Goal: Information Seeking & Learning: Learn about a topic

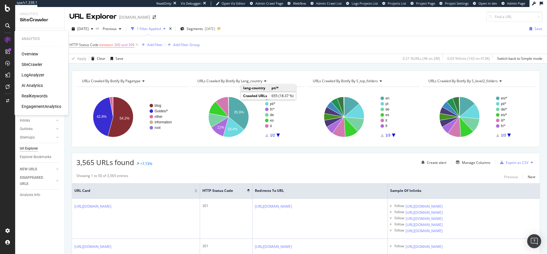
click at [46, 95] on div "RealKeywords" at bounding box center [35, 96] width 26 height 6
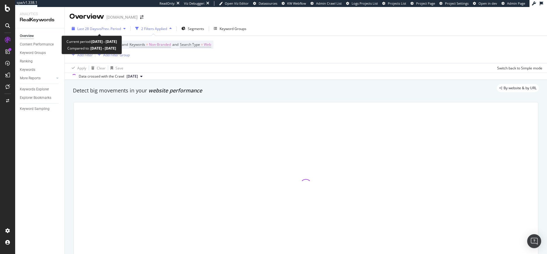
click at [112, 29] on span "vs Prev. Period" at bounding box center [109, 28] width 23 height 5
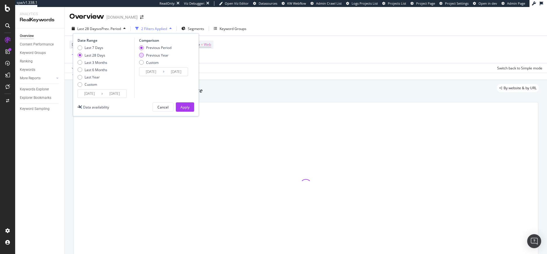
click at [156, 57] on div "Previous Year" at bounding box center [157, 55] width 22 height 5
type input "2024/09/08"
type input "2024/10/05"
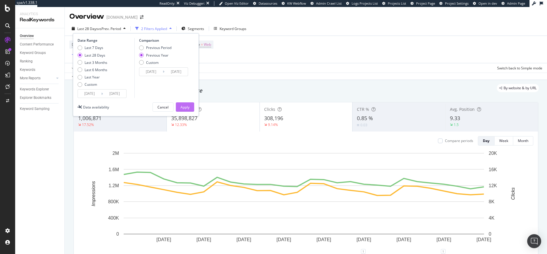
click at [182, 106] on div "Apply" at bounding box center [184, 107] width 9 height 5
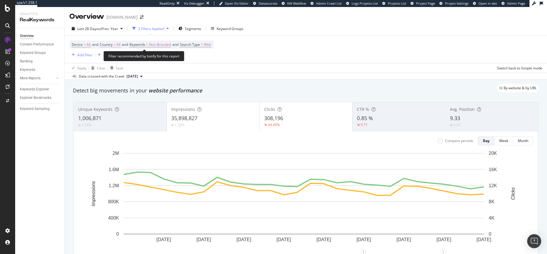
click at [106, 45] on span "Country" at bounding box center [106, 44] width 13 height 5
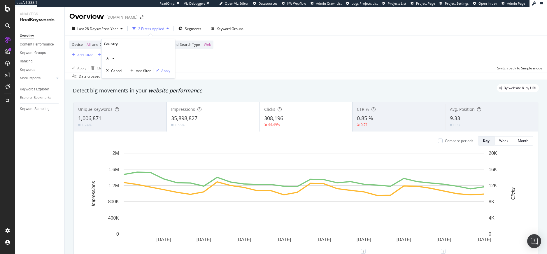
click at [111, 58] on icon at bounding box center [112, 58] width 4 height 3
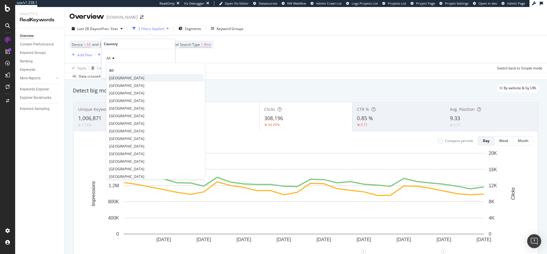
click at [121, 76] on span "United States of America" at bounding box center [126, 77] width 35 height 5
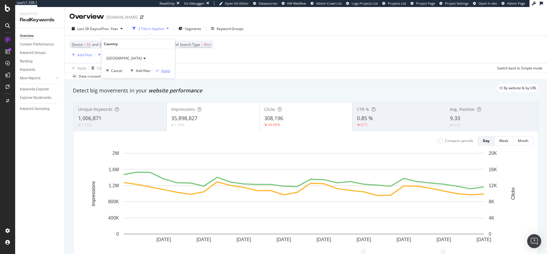
click at [160, 70] on div "button" at bounding box center [157, 70] width 8 height 3
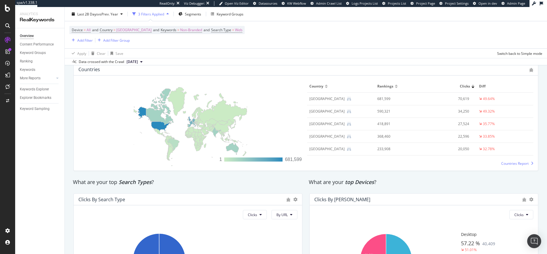
scroll to position [708, 0]
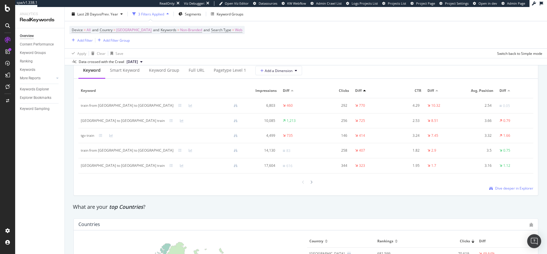
click at [366, 19] on div "Last 28 Days vs Prev. Year 3 Filters Applied Segments Keyword Groups" at bounding box center [306, 15] width 482 height 12
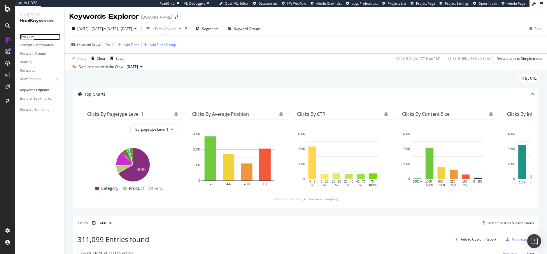
click at [29, 36] on div "Overview" at bounding box center [27, 37] width 14 height 6
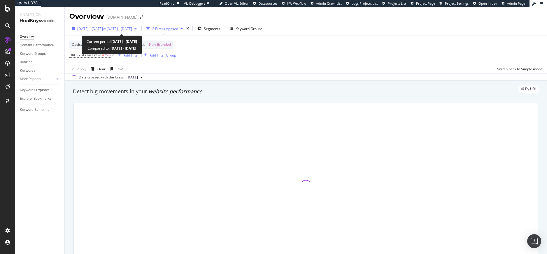
click at [121, 30] on span "vs 2024 Sep. 26th - Oct. 25th" at bounding box center [117, 28] width 29 height 5
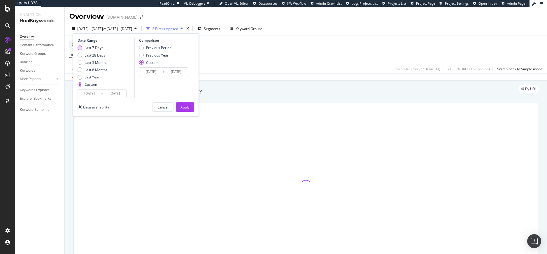
click at [87, 47] on div "Last 7 Days" at bounding box center [93, 47] width 19 height 5
type input "2025/09/28"
type input "2025/10/04"
click at [154, 56] on div "Previous Year" at bounding box center [157, 55] width 22 height 5
type input "2024/09/29"
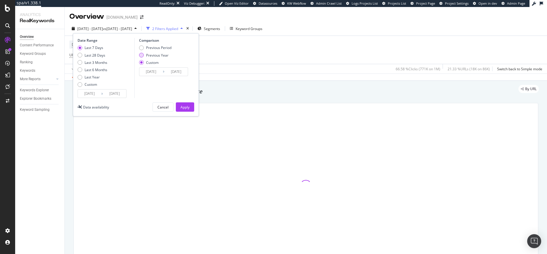
type input "2024/10/05"
click at [184, 104] on div "Apply" at bounding box center [184, 107] width 9 height 9
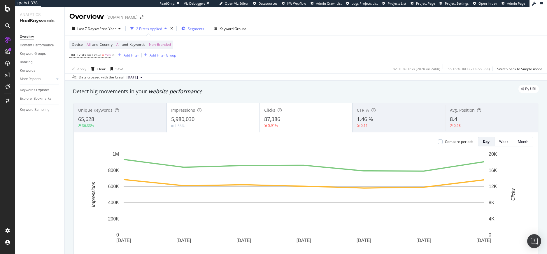
click at [194, 29] on span "Segments" at bounding box center [196, 28] width 16 height 5
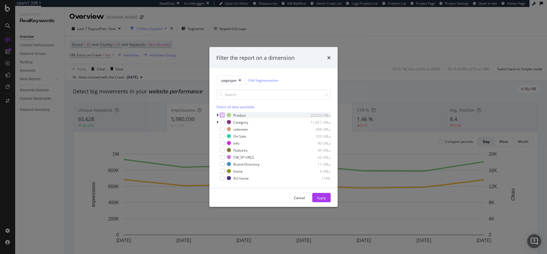
click at [220, 114] on div "modal" at bounding box center [222, 115] width 5 height 5
click at [318, 198] on div "Apply" at bounding box center [321, 197] width 9 height 5
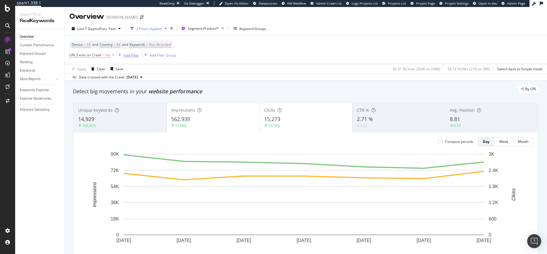
click at [130, 55] on div "Add Filter" at bounding box center [131, 55] width 15 height 5
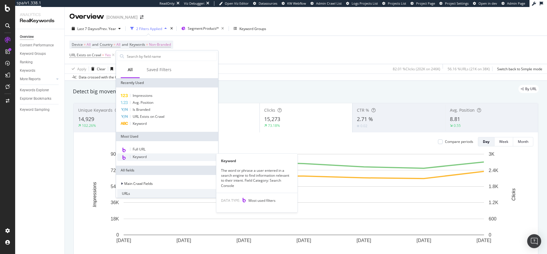
click at [144, 156] on span "Keyword" at bounding box center [140, 156] width 14 height 5
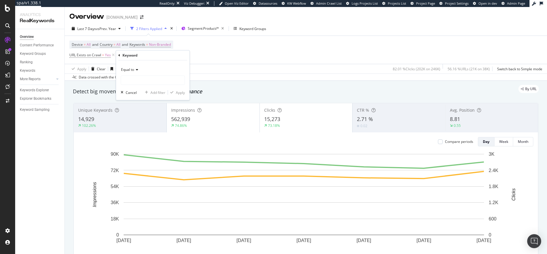
click at [132, 70] on span "Equal to" at bounding box center [127, 69] width 13 height 5
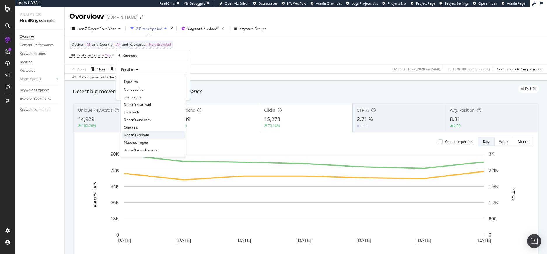
click at [139, 132] on span "Doesn't contain" at bounding box center [136, 134] width 25 height 5
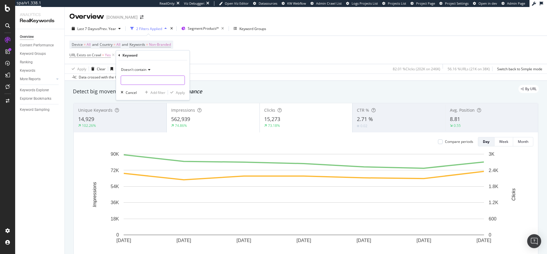
click at [141, 79] on input "text" at bounding box center [153, 79] width 64 height 9
type input "jelly"
click at [173, 91] on div "button" at bounding box center [172, 92] width 8 height 3
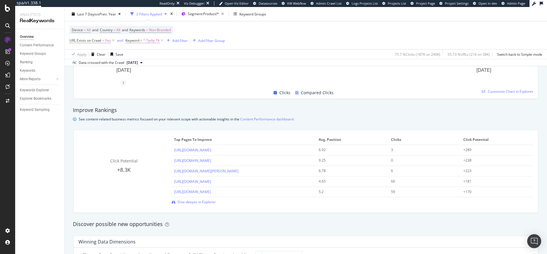
scroll to position [319, 0]
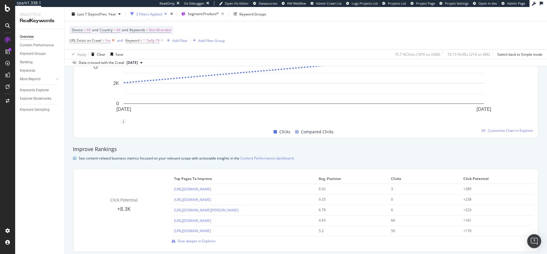
click at [112, 40] on icon at bounding box center [113, 41] width 5 height 6
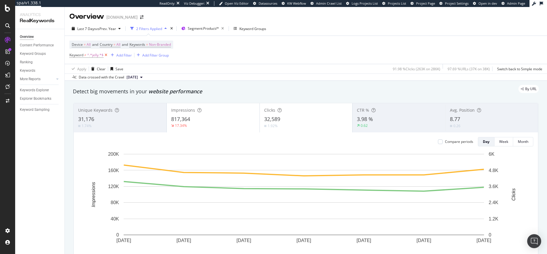
click at [107, 55] on icon at bounding box center [105, 55] width 5 height 6
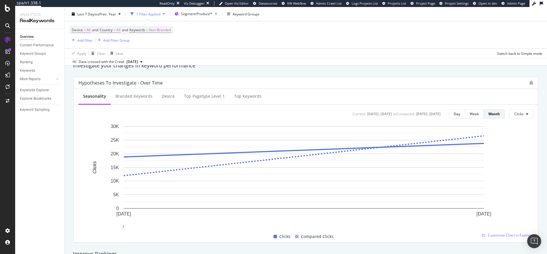
scroll to position [214, 0]
click at [472, 116] on div "Week" at bounding box center [473, 114] width 9 height 8
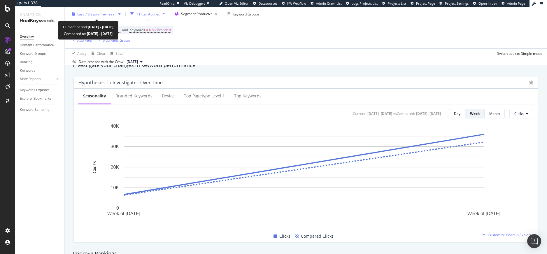
click at [107, 15] on span "vs Prev. Year" at bounding box center [106, 13] width 20 height 5
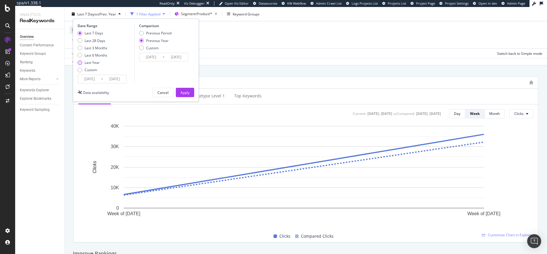
click at [98, 63] on div "Last Year" at bounding box center [91, 62] width 15 height 5
type input "[DATE]"
type input "2023/10/07"
click at [184, 92] on div "Apply" at bounding box center [184, 92] width 9 height 5
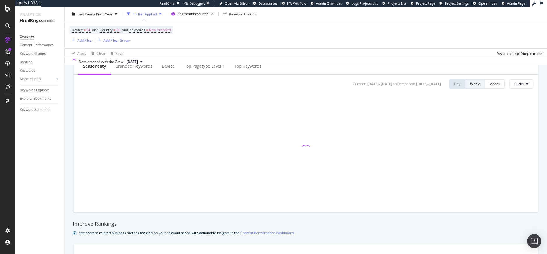
scroll to position [234, 0]
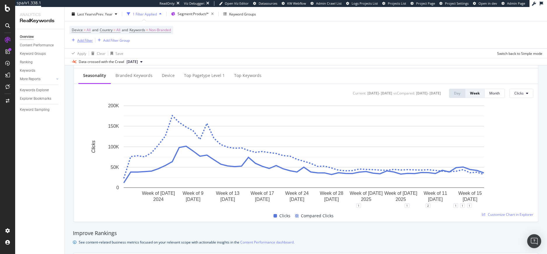
click at [80, 40] on div "Add Filter" at bounding box center [84, 40] width 15 height 5
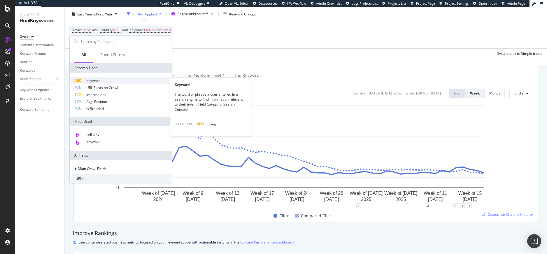
click at [91, 82] on span "Keyword" at bounding box center [93, 80] width 14 height 5
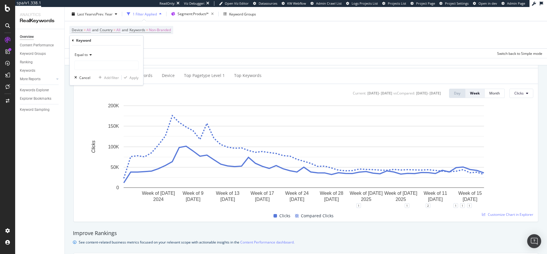
click at [84, 57] on div "Equal to" at bounding box center [106, 54] width 64 height 9
click at [96, 118] on span "Doesn't contain" at bounding box center [89, 119] width 25 height 5
click at [92, 66] on input "text" at bounding box center [107, 65] width 64 height 9
type input "jelly"
click at [132, 78] on div "Apply" at bounding box center [133, 77] width 9 height 5
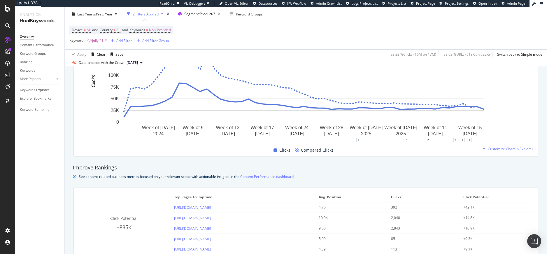
scroll to position [422, 0]
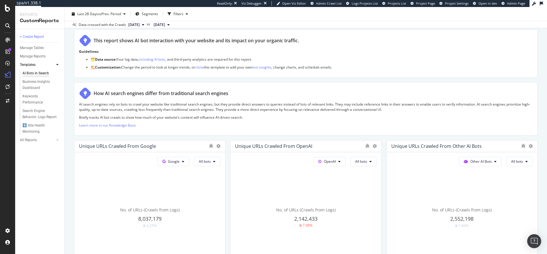
scroll to position [109, 0]
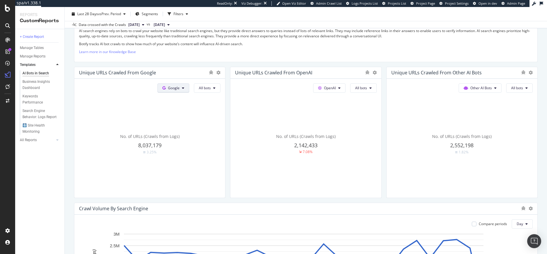
click at [184, 88] on button "Google" at bounding box center [173, 87] width 32 height 9
click at [182, 125] on div "OpenAI" at bounding box center [176, 121] width 40 height 8
click at [170, 91] on button "OpenAI" at bounding box center [173, 87] width 32 height 9
click at [183, 103] on div "Google" at bounding box center [176, 99] width 40 height 8
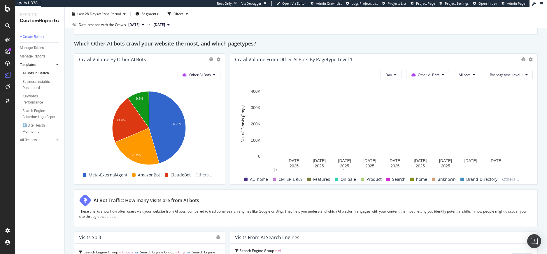
scroll to position [837, 0]
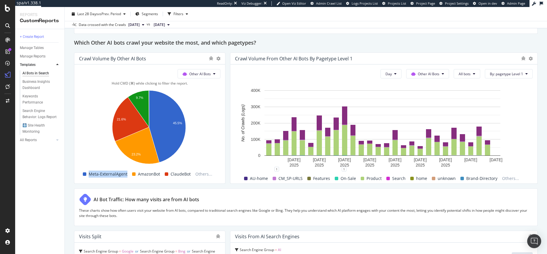
copy span "Meta-ExternalAgent"
drag, startPoint x: 128, startPoint y: 173, endPoint x: 90, endPoint y: 174, distance: 38.5
click at [90, 174] on div "Meta-ExternalAgent" at bounding box center [104, 173] width 49 height 7
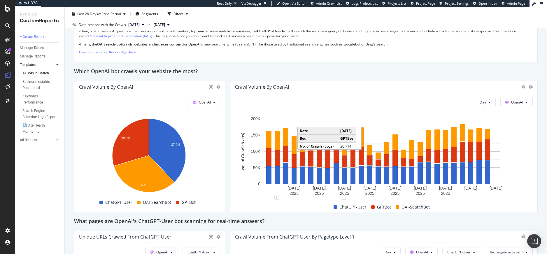
scroll to position [439, 0]
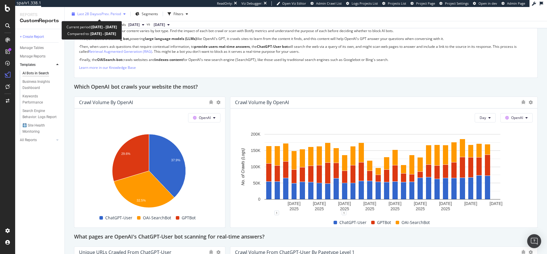
click at [91, 15] on span "Last 28 Days" at bounding box center [87, 13] width 21 height 5
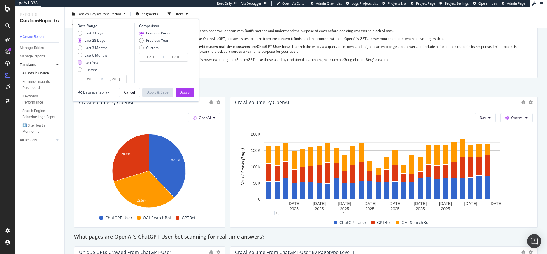
click at [98, 62] on div "Last Year" at bounding box center [91, 62] width 15 height 5
type input "[DATE]"
click at [190, 92] on button "Apply" at bounding box center [185, 92] width 18 height 9
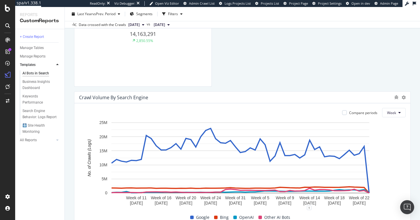
scroll to position [386, 0]
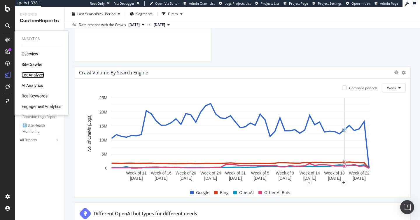
click at [30, 72] on div "LogAnalyzer" at bounding box center [33, 75] width 23 height 6
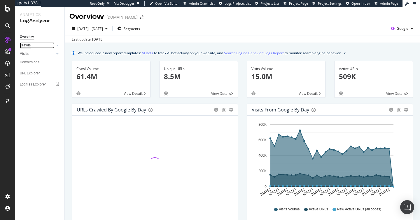
click at [27, 47] on div "Crawls" at bounding box center [25, 45] width 11 height 6
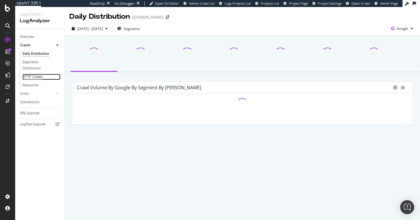
click at [33, 77] on div "HTTP Codes" at bounding box center [32, 77] width 20 height 6
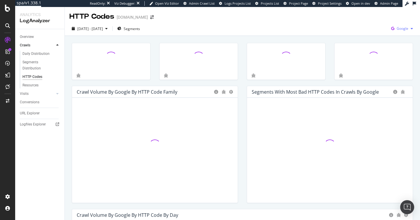
click at [398, 29] on span "Google" at bounding box center [402, 28] width 12 height 5
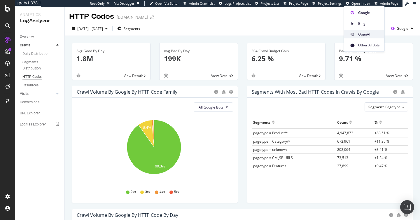
click at [371, 33] on span "OpenAI" at bounding box center [369, 33] width 22 height 5
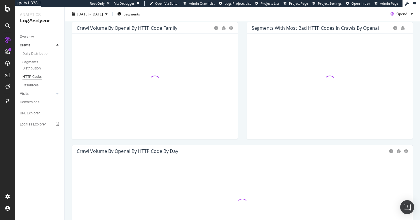
scroll to position [149, 0]
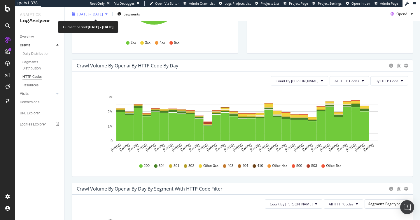
click at [102, 15] on span "2025 Sep. 7th - Oct. 6th" at bounding box center [90, 13] width 26 height 5
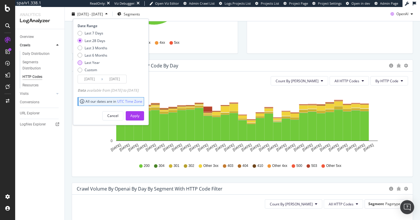
click at [95, 62] on div "Last Year" at bounding box center [91, 62] width 15 height 5
type input "2024/10/07"
click at [139, 116] on div "Apply" at bounding box center [134, 115] width 9 height 5
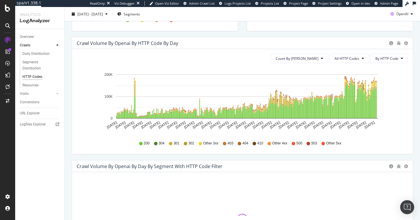
scroll to position [164, 0]
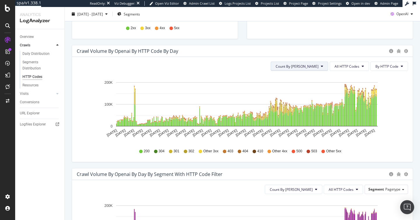
click at [320, 66] on icon at bounding box center [321, 65] width 2 height 3
click at [317, 85] on div "Cumulated (all codes)" at bounding box center [314, 88] width 53 height 8
click at [309, 86] on rect "A chart." at bounding box center [246, 104] width 261 height 44
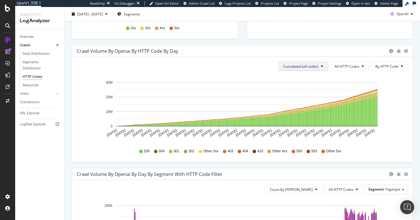
click at [296, 63] on button "Cumulated (all codes)" at bounding box center [303, 65] width 50 height 9
click at [298, 77] on span "Count By Day" at bounding box center [301, 77] width 43 height 5
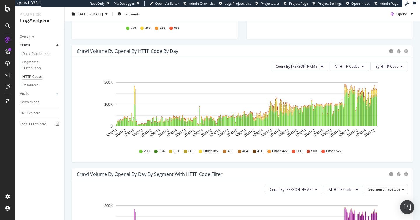
scroll to position [0, 0]
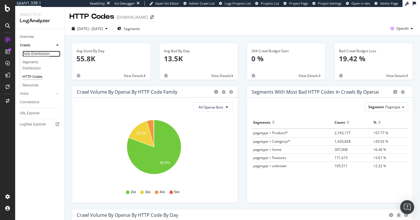
click at [29, 53] on div "Daily Distribution" at bounding box center [35, 54] width 27 height 6
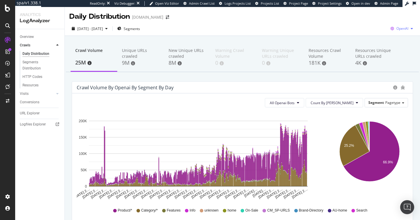
click at [401, 29] on span "OpenAI" at bounding box center [402, 28] width 12 height 5
click at [362, 13] on span "Google" at bounding box center [368, 12] width 22 height 5
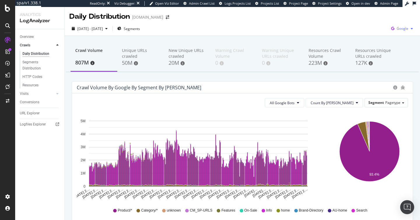
click at [396, 29] on span "Google" at bounding box center [402, 28] width 12 height 5
click at [369, 32] on span "OpenAI" at bounding box center [369, 33] width 22 height 5
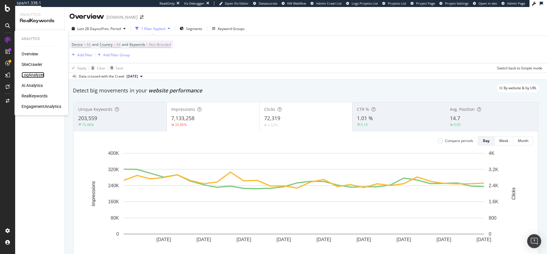
click at [32, 75] on div "LogAnalyzer" at bounding box center [33, 75] width 23 height 6
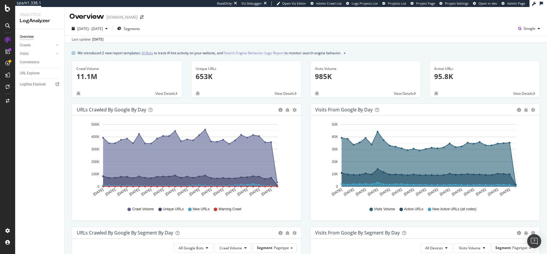
click at [147, 54] on link "AI Bots" at bounding box center [147, 53] width 11 height 6
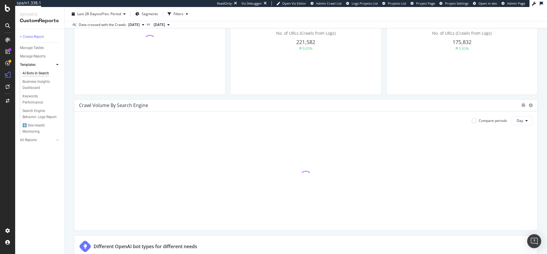
scroll to position [251, 0]
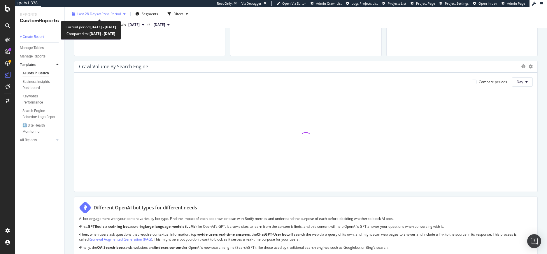
click at [116, 13] on span "vs Prev. Period" at bounding box center [109, 13] width 23 height 5
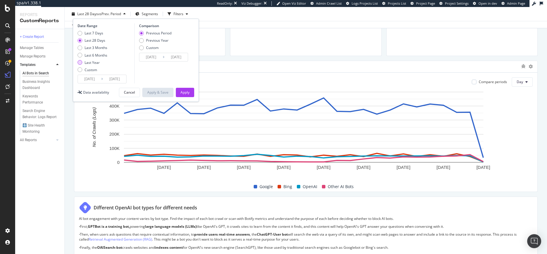
click at [99, 60] on div "Last Year" at bounding box center [91, 62] width 15 height 5
type input "2024/10/08"
type input "2023/10/09"
type input "[DATE]"
click at [184, 91] on div "Apply" at bounding box center [184, 92] width 9 height 5
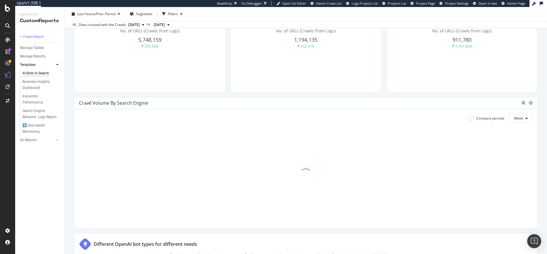
scroll to position [215, 0]
click at [522, 120] on button "Week" at bounding box center [521, 117] width 24 height 9
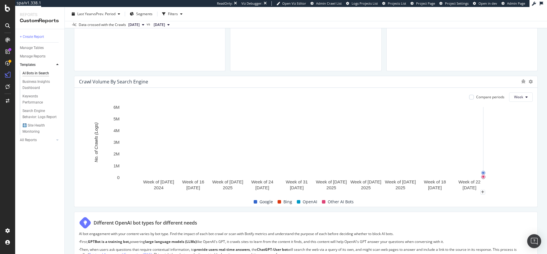
scroll to position [230, 0]
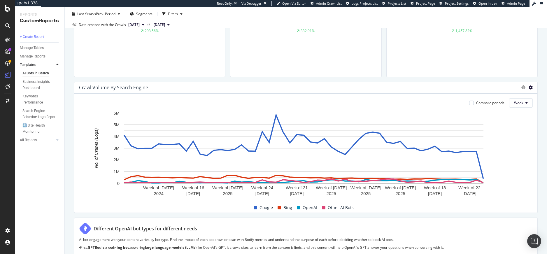
click at [528, 88] on icon at bounding box center [530, 87] width 4 height 4
click at [503, 75] on span "Bar (by Percentage)" at bounding box center [497, 76] width 44 height 5
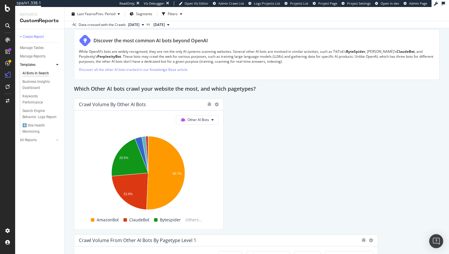
scroll to position [935, 0]
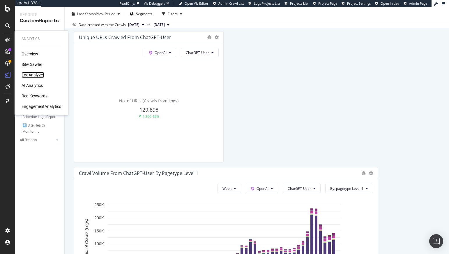
click at [34, 74] on div "LogAnalyzer" at bounding box center [33, 75] width 23 height 6
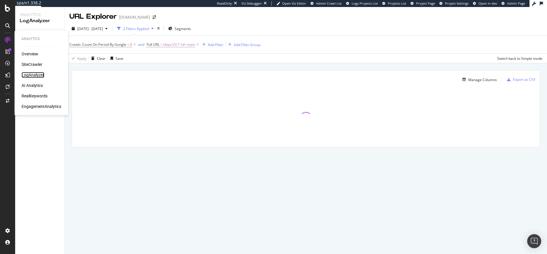
click at [28, 75] on div "LogAnalyzer" at bounding box center [33, 75] width 23 height 6
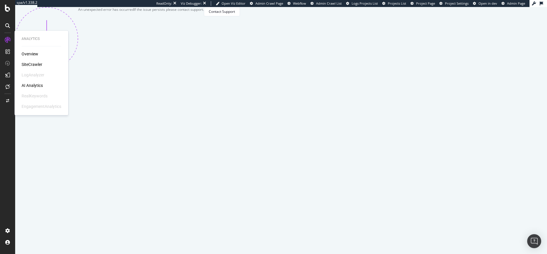
click at [36, 65] on div "SiteCrawler" at bounding box center [32, 64] width 21 height 6
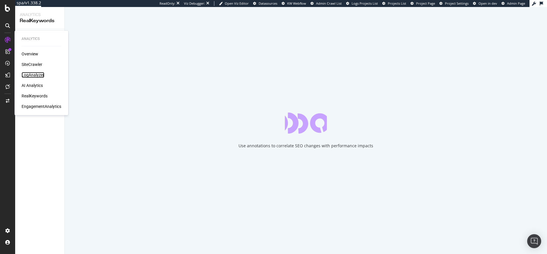
click at [41, 75] on div "LogAnalyzer" at bounding box center [33, 75] width 23 height 6
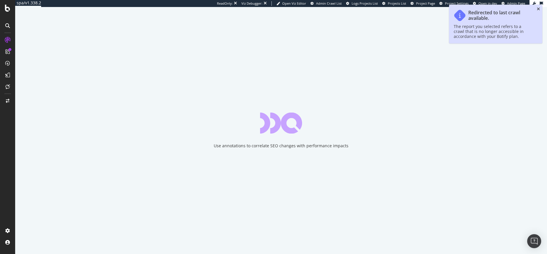
click at [538, 8] on icon "close toast" at bounding box center [537, 9] width 3 height 4
click at [538, 8] on div "Use annotations to correlate SEO changes with performance impacts" at bounding box center [280, 130] width 531 height 247
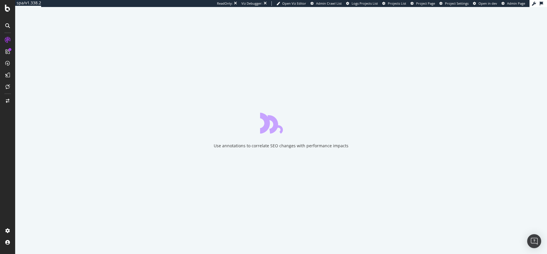
click at [317, 167] on div "Use annotations to correlate SEO changes with performance impacts" at bounding box center [280, 130] width 531 height 247
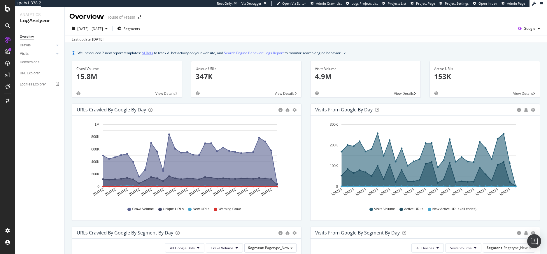
click at [148, 51] on link "AI Bots" at bounding box center [147, 53] width 11 height 6
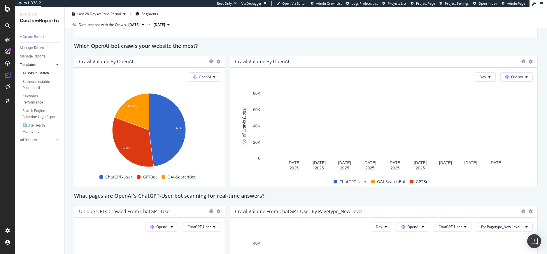
scroll to position [437, 0]
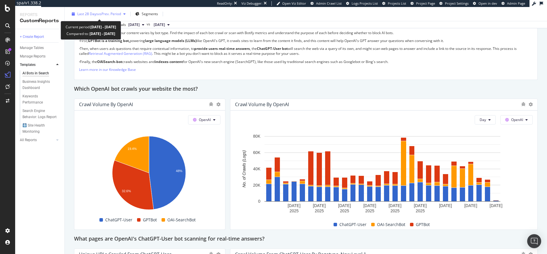
click at [109, 11] on div "Last 28 Days vs Prev. Period" at bounding box center [98, 14] width 59 height 9
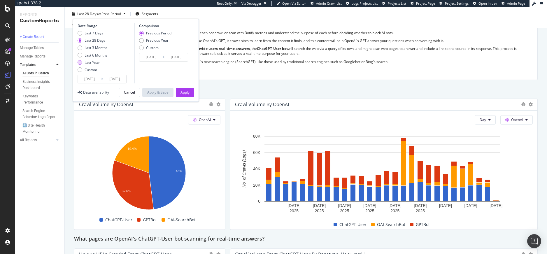
click at [94, 64] on div "Last Year" at bounding box center [91, 62] width 15 height 5
type input "2024/10/08"
type input "2023/10/09"
type input "2024/10/07"
click at [185, 93] on div "Apply" at bounding box center [184, 92] width 9 height 5
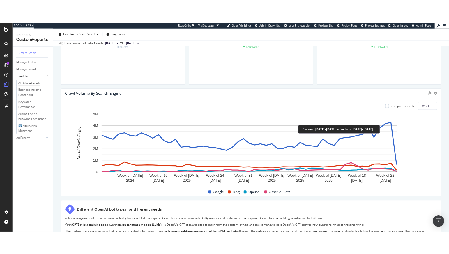
scroll to position [232, 0]
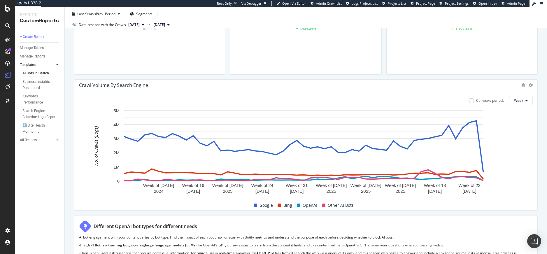
click at [528, 84] on div "Crawl Volume By Search Engine" at bounding box center [305, 86] width 463 height 12
click at [528, 84] on icon at bounding box center [530, 85] width 4 height 4
click at [493, 74] on span "Bar (by Percentage)" at bounding box center [497, 74] width 44 height 5
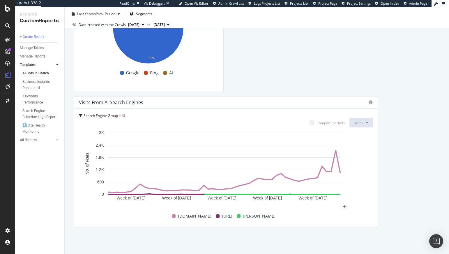
scroll to position [1663, 0]
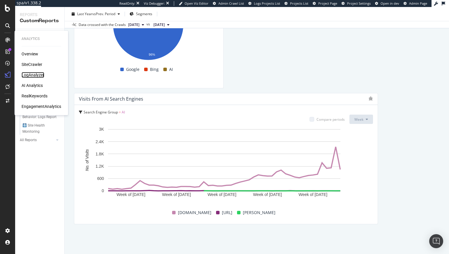
click at [31, 74] on div "LogAnalyzer" at bounding box center [33, 75] width 23 height 6
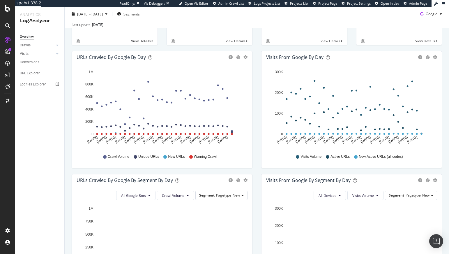
scroll to position [51, 0]
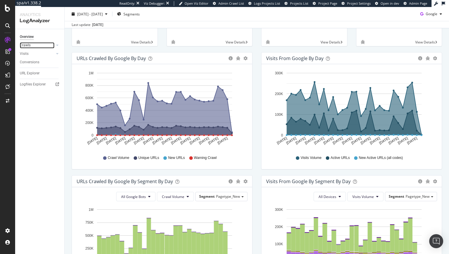
click at [36, 45] on link "Crawls" at bounding box center [37, 45] width 35 height 6
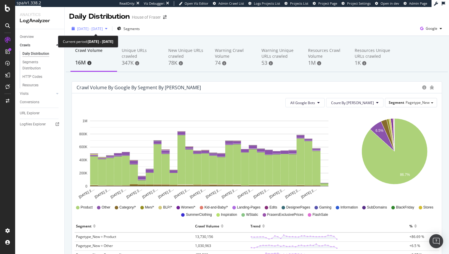
click at [98, 28] on span "2025 Sep. 8th - Oct. 7th" at bounding box center [90, 28] width 26 height 5
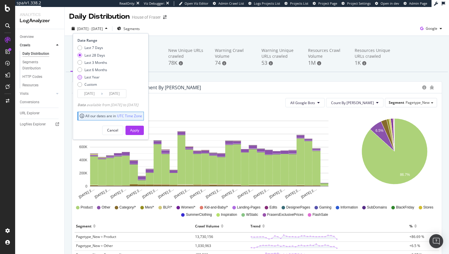
click at [94, 76] on div "Last Year" at bounding box center [91, 77] width 15 height 5
type input "2024/10/08"
click at [144, 131] on button "Apply" at bounding box center [135, 130] width 18 height 9
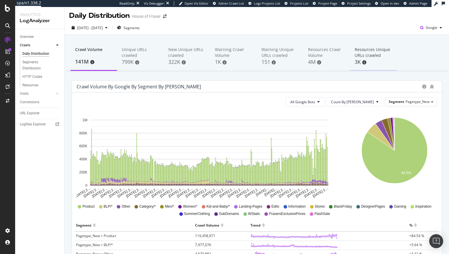
scroll to position [1, 0]
drag, startPoint x: 429, startPoint y: 24, endPoint x: 428, endPoint y: 27, distance: 3.4
click at [428, 26] on div "Google" at bounding box center [431, 27] width 27 height 9
click at [393, 29] on div "OpenAI" at bounding box center [393, 33] width 40 height 8
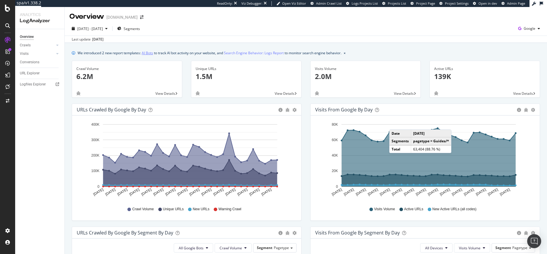
click at [145, 53] on link "AI Bots" at bounding box center [147, 53] width 11 height 6
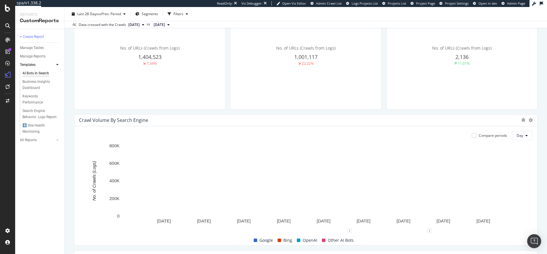
scroll to position [225, 0]
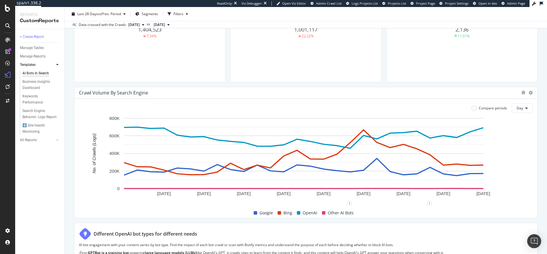
click at [527, 96] on div "Crawl Volume By Search Engine" at bounding box center [305, 93] width 463 height 12
click at [528, 95] on div at bounding box center [530, 93] width 4 height 6
click at [528, 91] on icon at bounding box center [530, 93] width 4 height 4
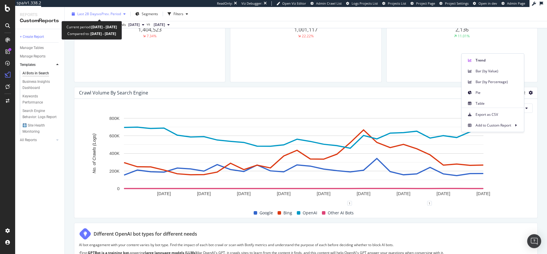
click at [117, 14] on span "vs Prev. Period" at bounding box center [109, 13] width 23 height 5
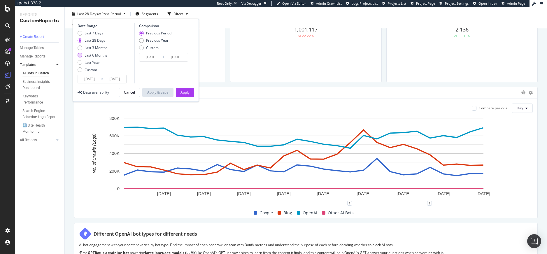
click at [100, 53] on div "Last 6 Months" at bounding box center [95, 55] width 23 height 5
type input "[DATE]"
click at [91, 60] on div "Last Year" at bounding box center [91, 62] width 15 height 5
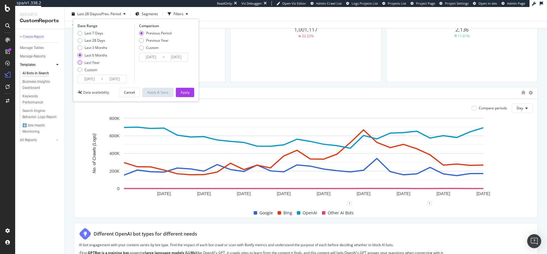
type input "[DATE]"
click at [180, 91] on button "Apply" at bounding box center [185, 92] width 18 height 9
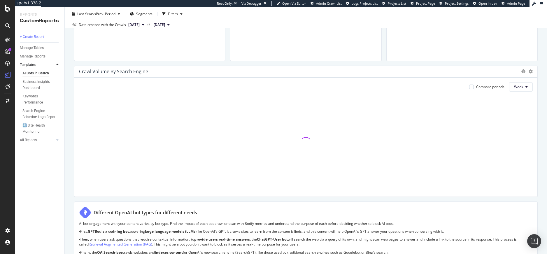
scroll to position [239, 0]
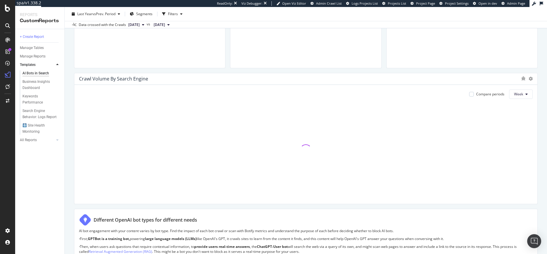
click at [528, 81] on div at bounding box center [530, 79] width 4 height 6
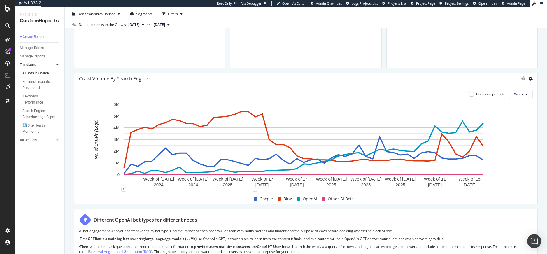
click at [528, 79] on icon at bounding box center [530, 79] width 4 height 4
click at [493, 67] on span "Bar (by Percentage)" at bounding box center [497, 67] width 44 height 5
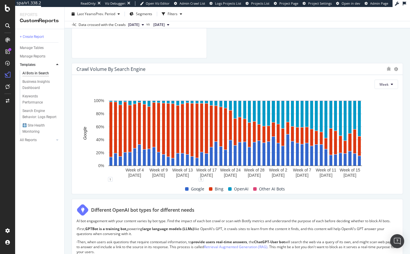
scroll to position [366, 0]
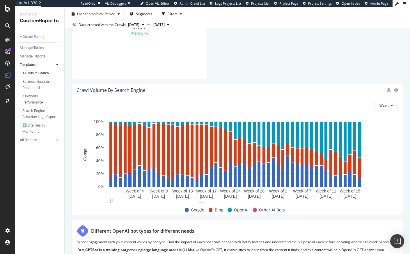
click at [394, 92] on div at bounding box center [396, 90] width 4 height 6
click at [394, 90] on icon at bounding box center [396, 90] width 4 height 4
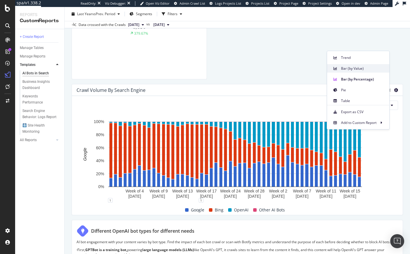
click at [364, 70] on span "Bar (by Value)" at bounding box center [363, 68] width 44 height 5
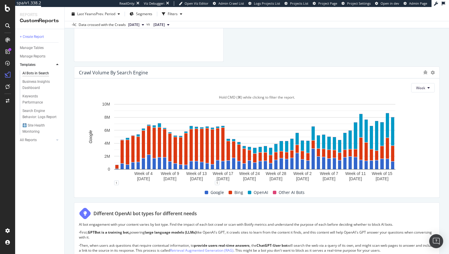
scroll to position [386, 0]
click at [431, 71] on icon at bounding box center [433, 73] width 4 height 4
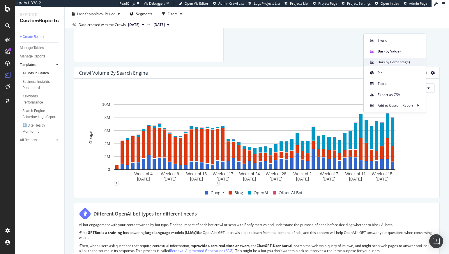
click at [401, 61] on span "Bar (by Percentage)" at bounding box center [400, 61] width 44 height 5
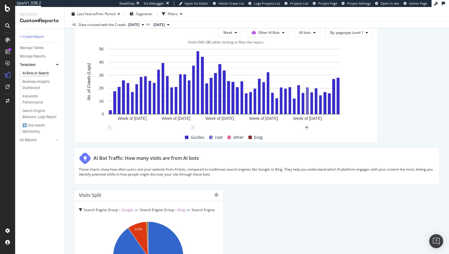
scroll to position [1663, 0]
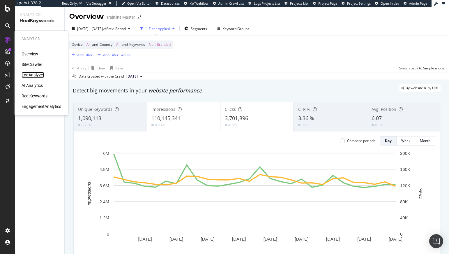
click at [25, 76] on div "LogAnalyzer" at bounding box center [33, 75] width 23 height 6
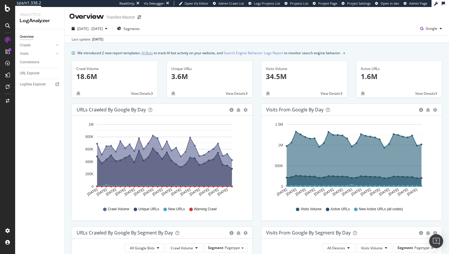
click at [151, 53] on link "AI Bots" at bounding box center [147, 53] width 11 height 6
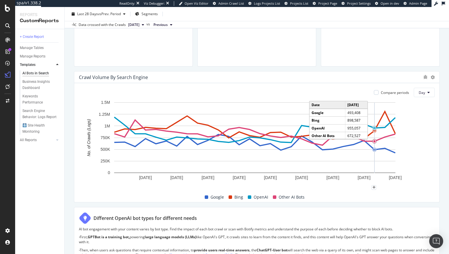
scroll to position [234, 0]
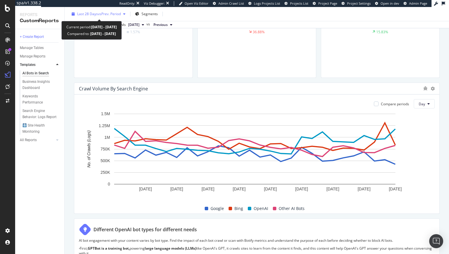
click at [99, 16] on span "vs Prev. Period" at bounding box center [109, 13] width 23 height 5
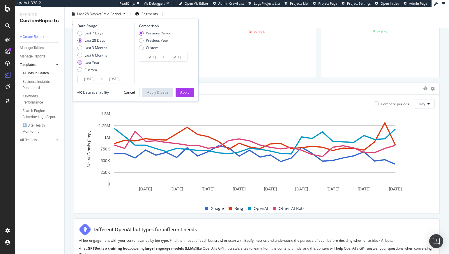
click at [97, 63] on div "Last Year" at bounding box center [91, 62] width 15 height 5
type input "[DATE]"
type input "2023/10/07"
type input "2024/10/05"
click at [180, 93] on div "Apply" at bounding box center [184, 92] width 9 height 5
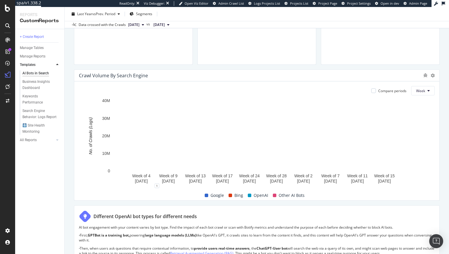
scroll to position [259, 0]
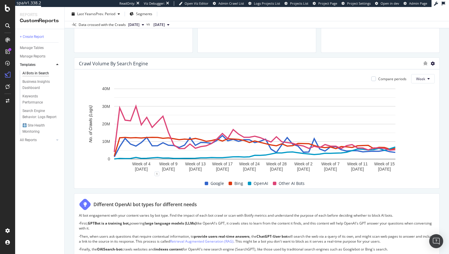
click at [431, 64] on icon at bounding box center [433, 63] width 4 height 4
click at [396, 51] on span "Bar (by Percentage)" at bounding box center [400, 52] width 44 height 5
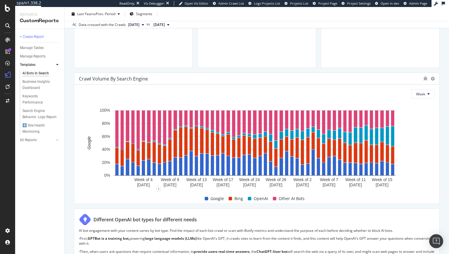
scroll to position [532, 0]
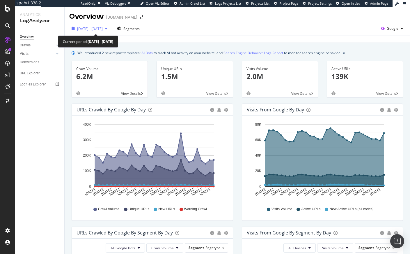
click at [101, 29] on span "2025 Sep. 6th - Oct. 5th" at bounding box center [90, 28] width 26 height 5
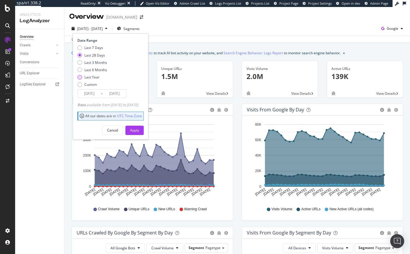
click at [93, 78] on div "Last Year" at bounding box center [91, 77] width 15 height 5
type input "2024/10/06"
click at [139, 131] on div "Apply" at bounding box center [134, 130] width 9 height 5
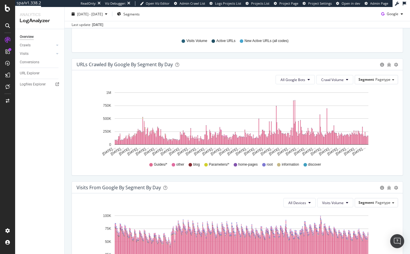
scroll to position [366, 0]
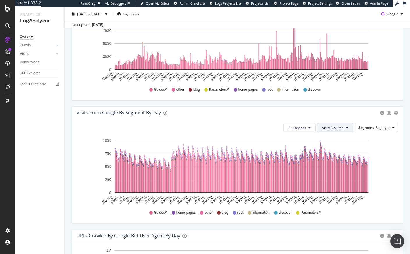
click at [339, 127] on span "Visits Volume" at bounding box center [333, 127] width 22 height 5
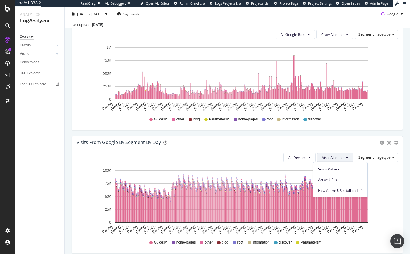
scroll to position [215, 0]
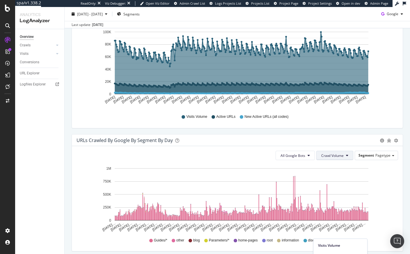
click at [331, 153] on span "Crawl Volume" at bounding box center [333, 155] width 22 height 5
click at [332, 168] on span "Crawl Volume" at bounding box center [329, 166] width 23 height 5
click at [299, 157] on span "All Google Bots" at bounding box center [293, 155] width 25 height 5
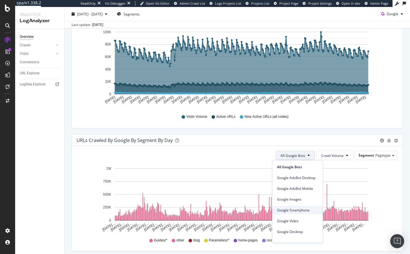
click at [306, 207] on span "Google Smartphone" at bounding box center [297, 209] width 41 height 5
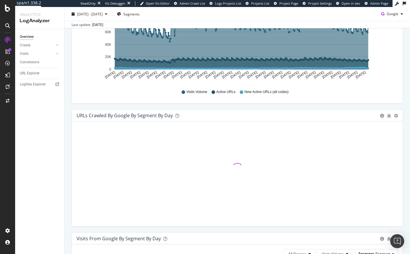
scroll to position [254, 0]
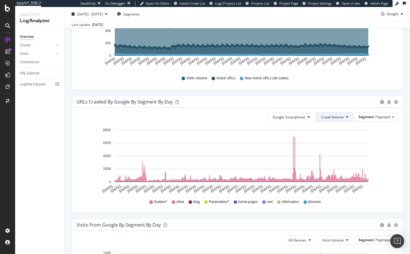
click at [330, 114] on span "Crawl Volume" at bounding box center [333, 116] width 22 height 5
click at [329, 139] on span "Unique URLs" at bounding box center [329, 139] width 23 height 5
click at [376, 117] on span "Pagetype" at bounding box center [383, 116] width 15 height 5
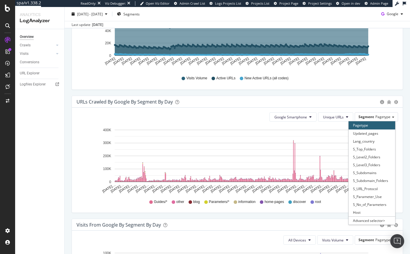
click at [276, 153] on rect "A chart." at bounding box center [242, 156] width 254 height 52
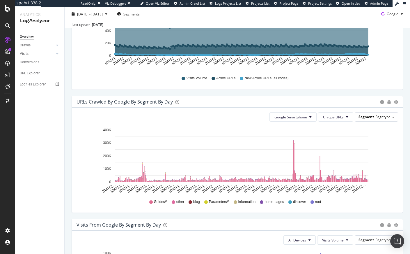
click at [370, 117] on div "Segment Pagetype" at bounding box center [376, 116] width 43 height 8
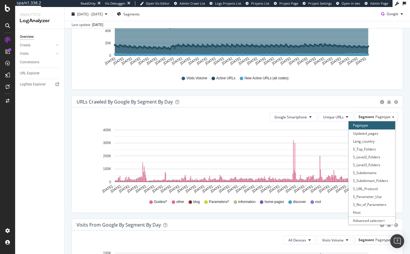
click at [238, 128] on icon "Oct 06… Oct 18… Oct 30… Nov 11… Nov 23… Dec 05… Dec 17… Dec 29… Jan 10… Jan 22……" at bounding box center [236, 160] width 318 height 68
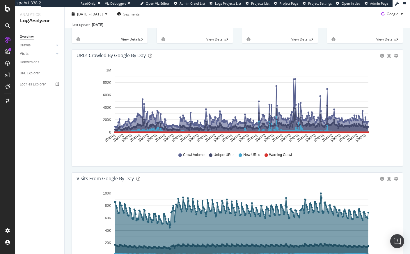
scroll to position [0, 0]
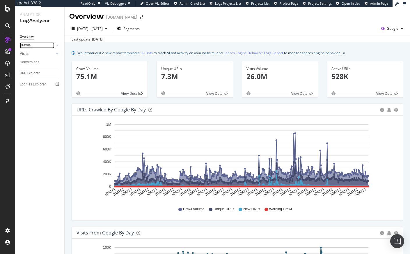
click at [27, 46] on div "Crawls" at bounding box center [25, 45] width 11 height 6
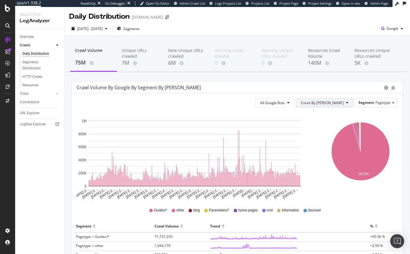
click at [327, 103] on span "Count By Day" at bounding box center [322, 102] width 43 height 5
click at [327, 125] on span "Cumulated" at bounding box center [340, 124] width 44 height 5
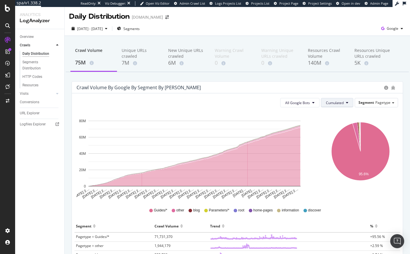
click at [327, 105] on button "Cumulated" at bounding box center [337, 102] width 32 height 9
click at [327, 114] on span "Count By Day" at bounding box center [343, 114] width 43 height 5
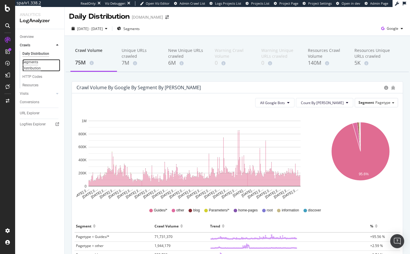
click at [34, 68] on div "Segments Distribution" at bounding box center [38, 65] width 32 height 12
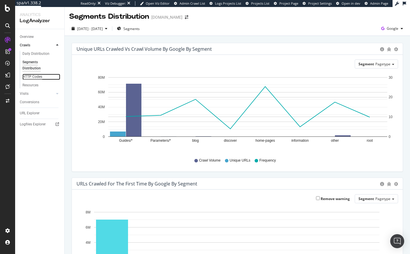
click at [31, 78] on div "HTTP Codes" at bounding box center [32, 77] width 20 height 6
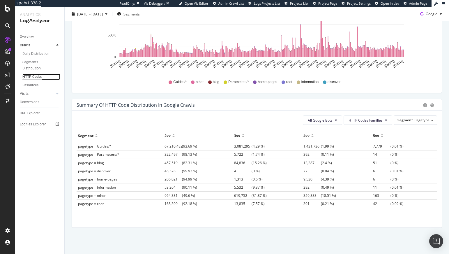
scroll to position [157, 0]
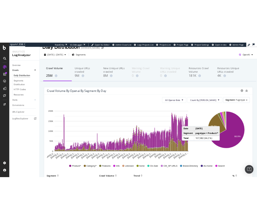
scroll to position [33, 0]
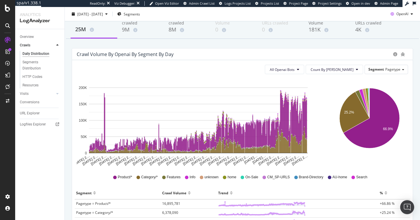
click at [416, 161] on div "Daily Distribution www.selfridges.com 2024 Oct. 7th - 2025 Oct. 6th Segments Op…" at bounding box center [242, 113] width 355 height 213
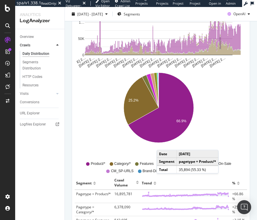
scroll to position [133, 0]
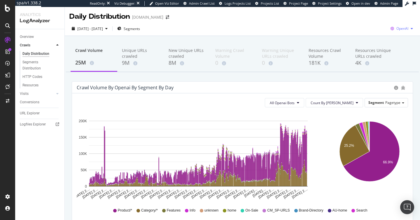
click at [398, 28] on span "OpenAI" at bounding box center [402, 28] width 12 height 5
click at [366, 15] on span "Google" at bounding box center [368, 12] width 22 height 5
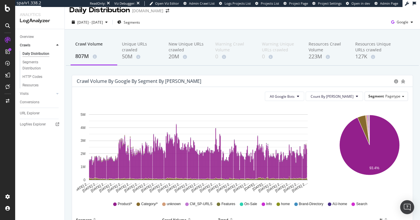
scroll to position [6, 0]
click at [294, 98] on span "All Google Bots" at bounding box center [281, 96] width 25 height 5
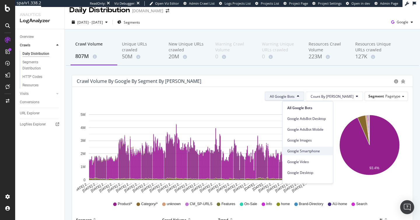
click at [311, 149] on span "Google Smartphone" at bounding box center [307, 150] width 41 height 5
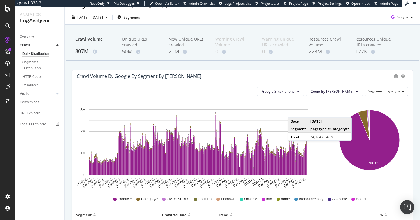
scroll to position [0, 0]
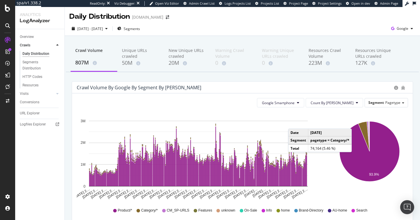
click at [280, 75] on div "Crawl Volume 807M Unique URLs crawled 50M New Unique URLs crawled 20M Warning C…" at bounding box center [242, 207] width 355 height 343
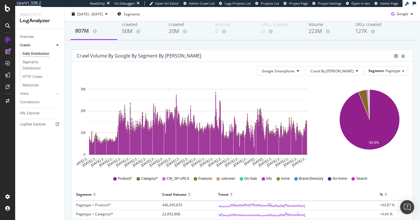
scroll to position [40, 0]
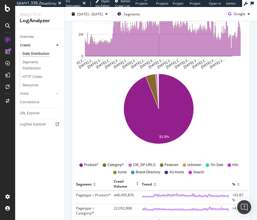
scroll to position [132, 0]
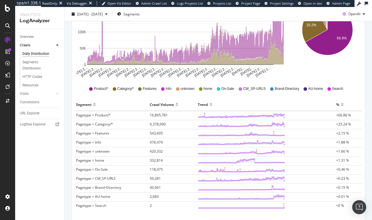
scroll to position [121, 0]
click at [152, 151] on span "420,332" at bounding box center [156, 151] width 13 height 5
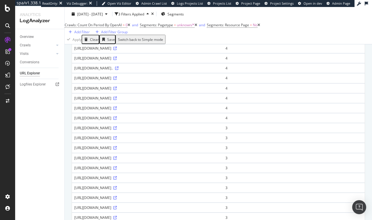
scroll to position [313, 0]
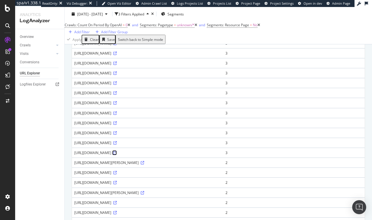
click at [117, 154] on icon at bounding box center [114, 152] width 3 height 3
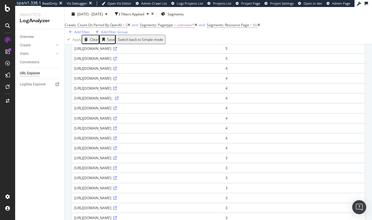
scroll to position [0, 0]
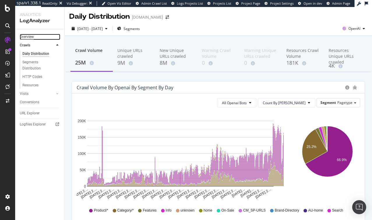
click at [23, 37] on div "Overview" at bounding box center [27, 37] width 14 height 6
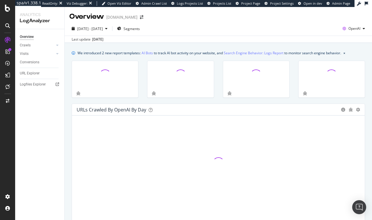
click at [3, 219] on icon "close toast" at bounding box center [1, 224] width 3 height 9
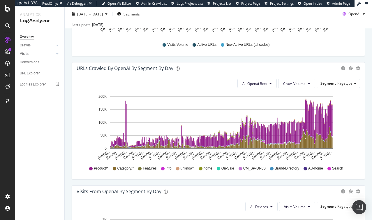
scroll to position [287, 0]
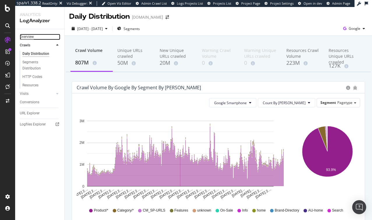
click at [26, 38] on div "Overview" at bounding box center [27, 37] width 14 height 6
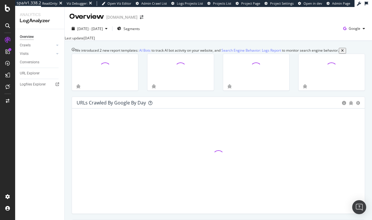
click at [3, 219] on icon "close toast" at bounding box center [1, 223] width 3 height 6
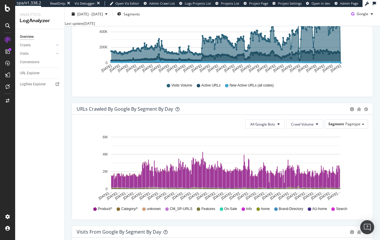
scroll to position [241, 0]
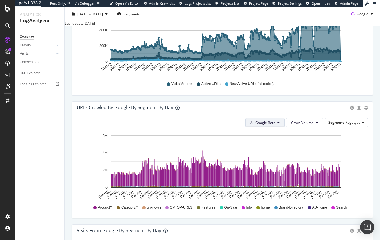
click at [265, 127] on button "All Google Bots" at bounding box center [264, 122] width 39 height 9
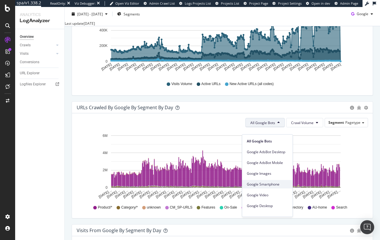
click at [270, 182] on span "Google Smartphone" at bounding box center [267, 184] width 41 height 5
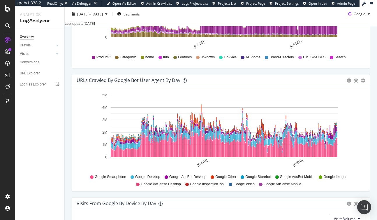
scroll to position [514, 0]
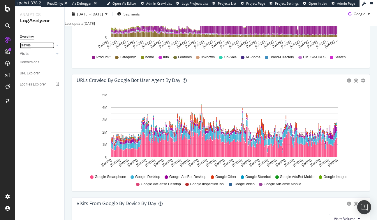
click at [26, 45] on div "Crawls" at bounding box center [25, 45] width 11 height 6
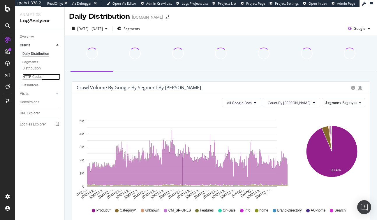
click at [35, 74] on div "HTTP Codes" at bounding box center [32, 77] width 20 height 6
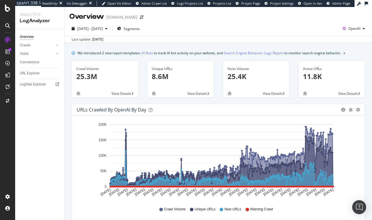
scroll to position [287, 0]
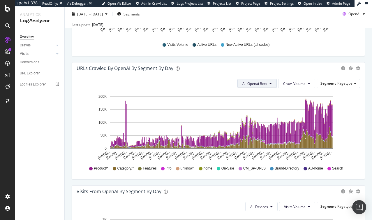
click at [253, 82] on span "All Openai Bots" at bounding box center [254, 83] width 25 height 5
drag, startPoint x: 255, startPoint y: 105, endPoint x: 256, endPoint y: 96, distance: 9.4
click at [256, 96] on div "All Openai Bots GPTBot OAI-SearchBot ChatGPT-User" at bounding box center [251, 109] width 35 height 43
click at [256, 96] on span "All Openai Bots" at bounding box center [251, 94] width 25 height 5
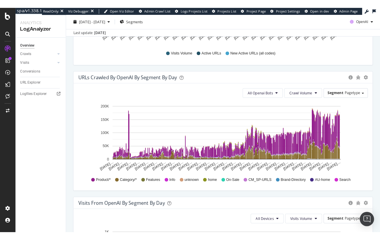
scroll to position [288, 0]
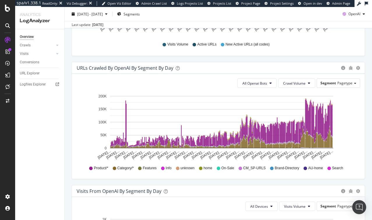
click at [273, 67] on div "URLs Crawled by OpenAI By Segment By Day" at bounding box center [207, 68] width 261 height 6
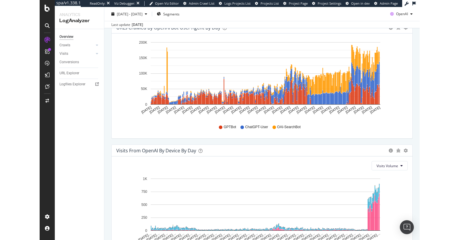
scroll to position [527, 0]
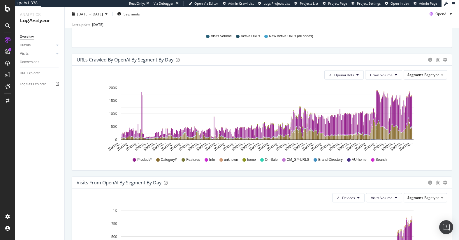
scroll to position [275, 0]
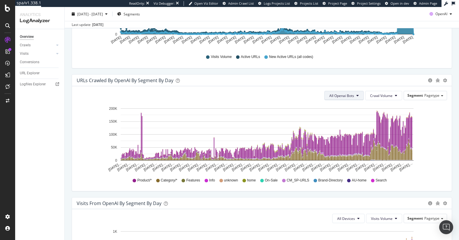
click at [338, 92] on button "All Openai Bots" at bounding box center [343, 95] width 39 height 9
click at [341, 138] on span "ChatGPT-User" at bounding box center [337, 139] width 25 height 5
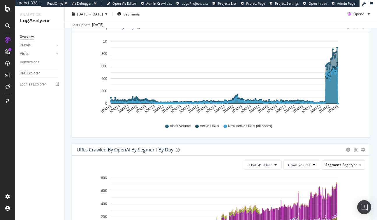
scroll to position [174, 0]
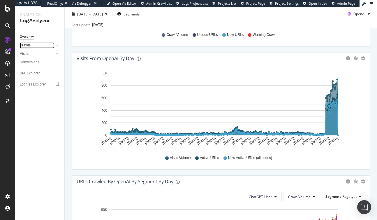
click at [24, 44] on div "Crawls" at bounding box center [25, 45] width 11 height 6
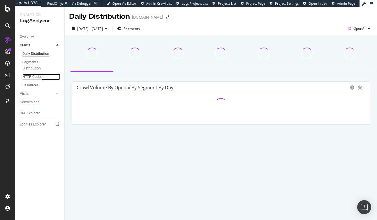
click at [33, 79] on div "HTTP Codes" at bounding box center [32, 77] width 20 height 6
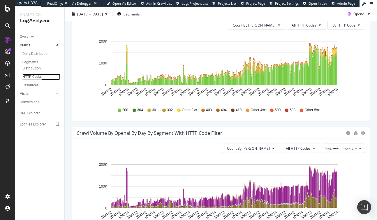
scroll to position [234, 0]
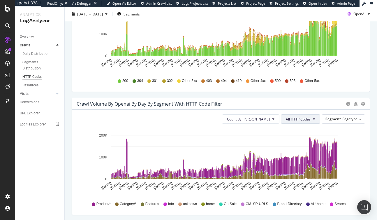
click at [294, 118] on span "All HTTP Codes" at bounding box center [298, 119] width 25 height 5
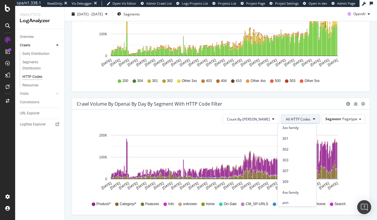
scroll to position [57, 0]
click at [295, 126] on span "3xx family" at bounding box center [296, 126] width 29 height 5
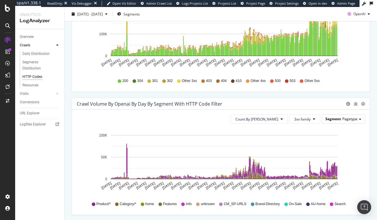
click at [346, 118] on span "Pagetype" at bounding box center [349, 118] width 15 height 5
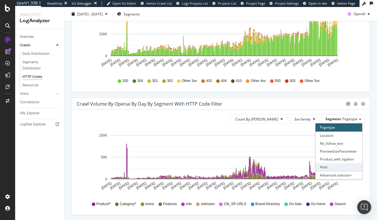
click at [329, 165] on div "Host" at bounding box center [339, 167] width 47 height 8
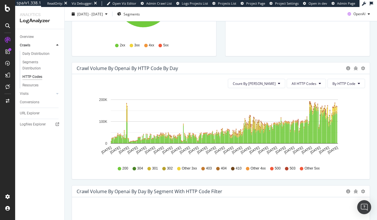
scroll to position [109, 0]
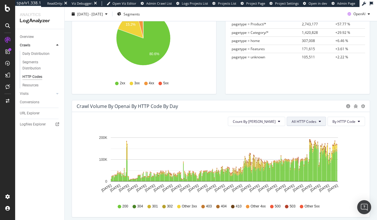
click at [306, 124] on button "All HTTP Codes" at bounding box center [306, 121] width 39 height 9
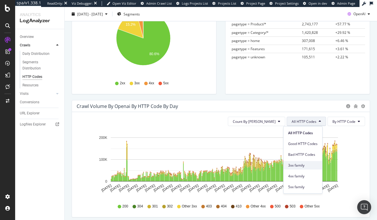
click at [306, 163] on span "3xx family" at bounding box center [302, 165] width 29 height 5
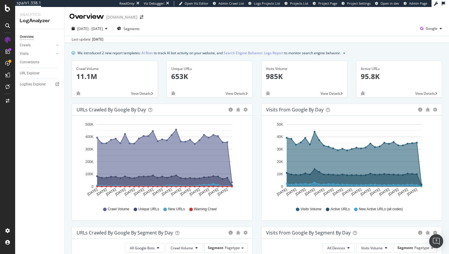
click at [188, 32] on div "[DATE] - [DATE] Segments Google" at bounding box center [257, 30] width 385 height 12
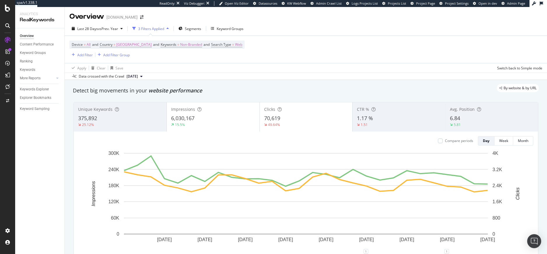
scroll to position [708, 0]
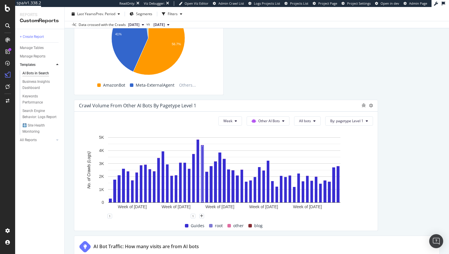
scroll to position [1076, 0]
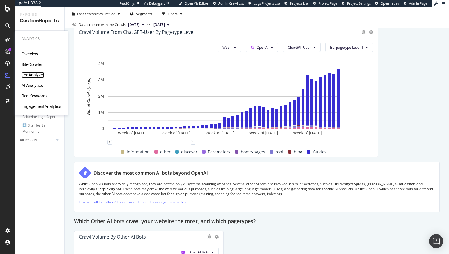
click at [30, 75] on div "LogAnalyzer" at bounding box center [33, 75] width 23 height 6
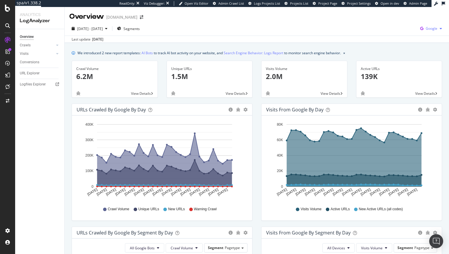
click at [428, 26] on span "Google" at bounding box center [432, 28] width 12 height 5
click at [395, 33] on span "OpenAI" at bounding box center [398, 33] width 22 height 5
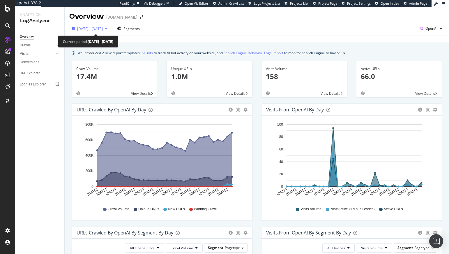
click at [90, 27] on span "2025 Sep. 6th - Oct. 5th" at bounding box center [90, 28] width 26 height 5
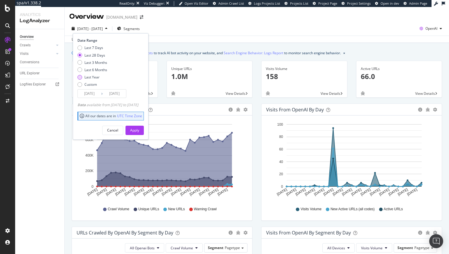
click at [95, 77] on div "Last Year" at bounding box center [91, 77] width 15 height 5
type input "2024/10/06"
click at [139, 133] on div "Apply" at bounding box center [134, 130] width 9 height 9
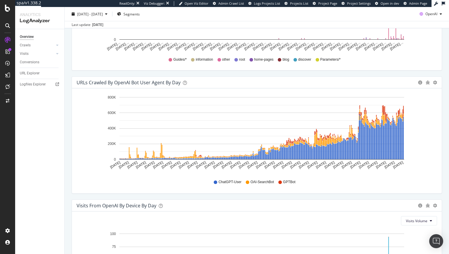
scroll to position [523, 0]
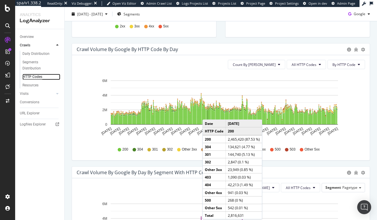
scroll to position [164, 0]
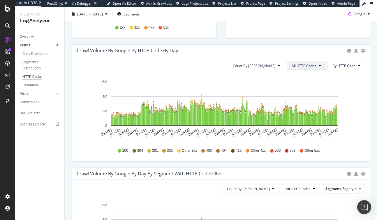
click at [297, 66] on span "All HTTP Codes" at bounding box center [304, 65] width 25 height 5
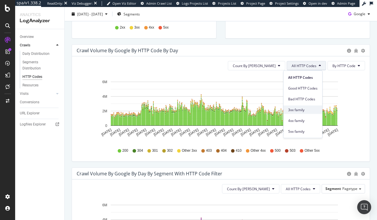
click at [302, 107] on span "3xx family" at bounding box center [302, 109] width 29 height 5
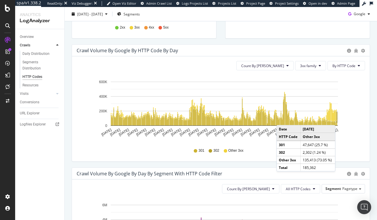
click at [337, 119] on rect "A chart." at bounding box center [337, 117] width 1 height 10
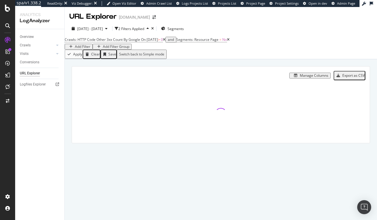
click at [211, 77] on div "Manage Columns" at bounding box center [203, 76] width 254 height 6
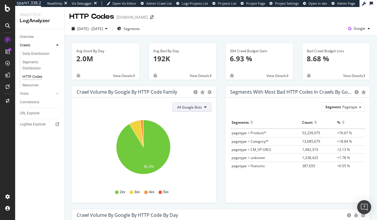
click at [186, 107] on span "All Google Bots" at bounding box center [189, 107] width 25 height 5
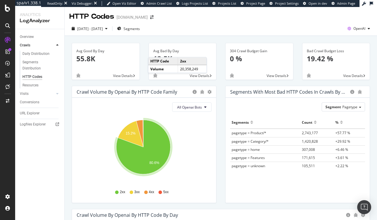
click at [197, 24] on div "[DATE] - [DATE] Segments OpenAI" at bounding box center [221, 30] width 312 height 12
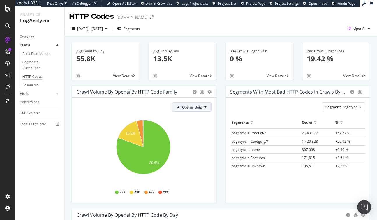
click at [195, 107] on span "All Openai Bots" at bounding box center [189, 107] width 25 height 5
click at [190, 130] on span "GPTBot" at bounding box center [187, 129] width 25 height 5
click at [199, 107] on span "GPTBot" at bounding box center [196, 107] width 12 height 5
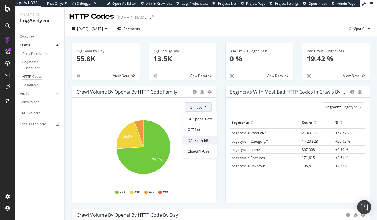
click at [193, 139] on span "OAI-SearchBot" at bounding box center [200, 140] width 25 height 5
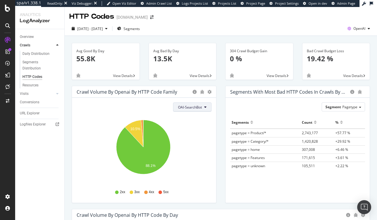
click at [191, 109] on span "OAI-SearchBot" at bounding box center [190, 107] width 24 height 5
click at [189, 150] on span "ChatGPT-User" at bounding box center [188, 150] width 25 height 5
click at [196, 110] on button "ChatGPT-User" at bounding box center [193, 106] width 38 height 9
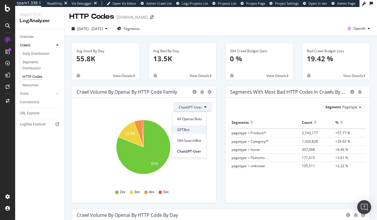
click at [192, 132] on span "GPTBot" at bounding box center [189, 129] width 25 height 5
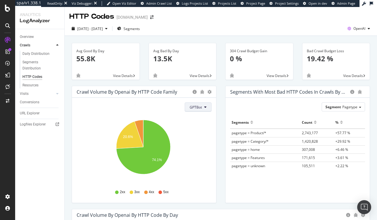
click at [195, 109] on span "GPTBot" at bounding box center [196, 107] width 12 height 5
click at [196, 154] on div "ChatGPT-User" at bounding box center [200, 151] width 34 height 8
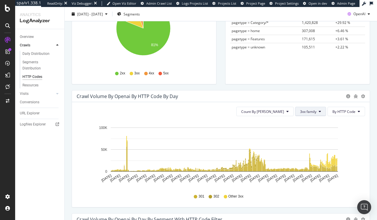
click at [311, 112] on span "3xx family" at bounding box center [308, 111] width 16 height 5
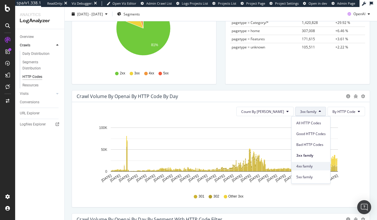
click at [311, 166] on span "4xx family" at bounding box center [310, 165] width 29 height 5
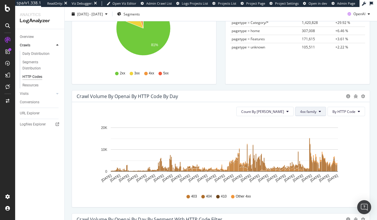
click at [305, 111] on span "4xx family" at bounding box center [308, 111] width 16 height 5
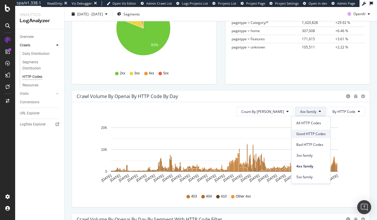
click at [311, 135] on span "Good HTTP Codes" at bounding box center [310, 133] width 29 height 5
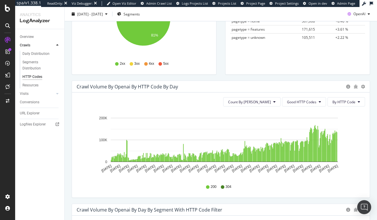
scroll to position [128, 0]
click at [296, 99] on button "Good HTTP Codes" at bounding box center [304, 101] width 44 height 9
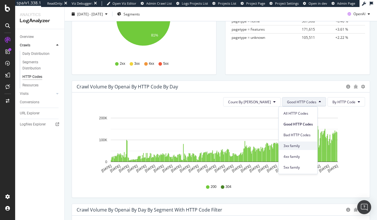
click at [298, 149] on div "3xx family" at bounding box center [298, 145] width 39 height 8
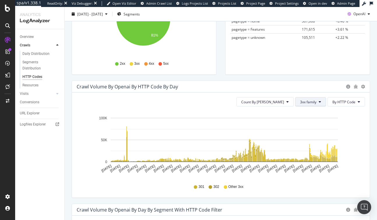
click at [302, 103] on span "3xx family" at bounding box center [308, 101] width 16 height 5
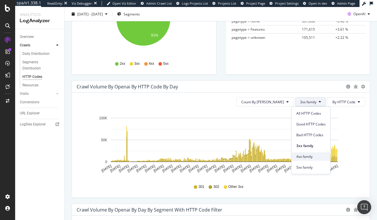
click at [311, 156] on span "4xx family" at bounding box center [310, 156] width 29 height 5
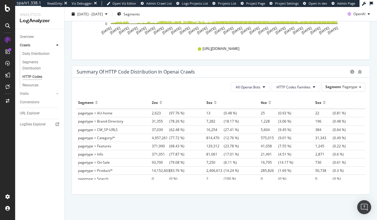
scroll to position [389, 0]
click at [32, 67] on div "Segments Distribution" at bounding box center [38, 65] width 32 height 12
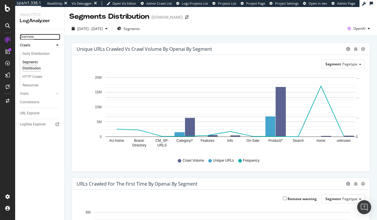
click at [27, 39] on div "Overview" at bounding box center [27, 37] width 14 height 6
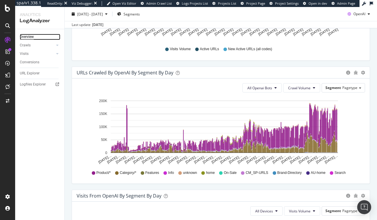
scroll to position [283, 0]
click at [343, 86] on span "Pagetype" at bounding box center [349, 87] width 15 height 5
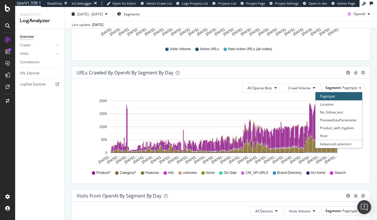
click at [313, 78] on div "All Openai Bots Crawl Volume Segment Pagetype Pagetype Location No_follow_test …" at bounding box center [221, 130] width 298 height 105
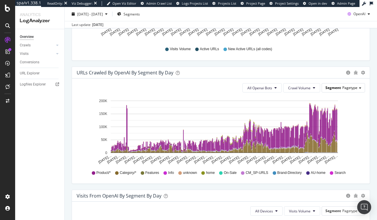
click at [344, 88] on span "Pagetype" at bounding box center [349, 87] width 15 height 5
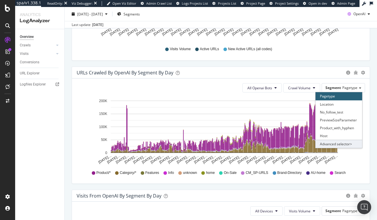
click at [337, 143] on div "Advanced selector >" at bounding box center [339, 144] width 47 height 8
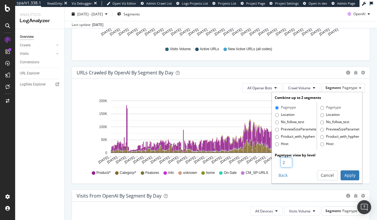
type input "2"
click at [285, 161] on input "2" at bounding box center [287, 162] width 12 height 10
click at [349, 177] on button "Apply" at bounding box center [350, 175] width 19 height 10
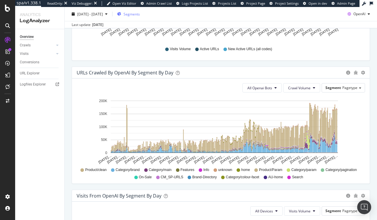
click at [140, 13] on span "Segments" at bounding box center [132, 13] width 16 height 5
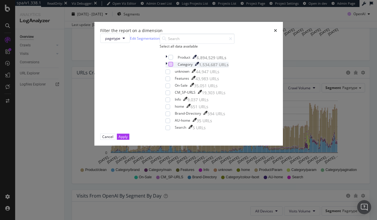
click at [168, 66] on div "modal" at bounding box center [170, 64] width 5 height 5
click at [129, 140] on button "Apply" at bounding box center [123, 136] width 13 height 6
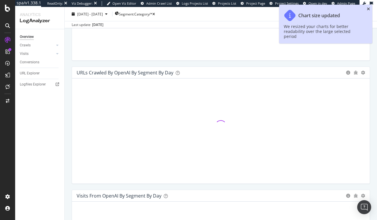
click at [369, 8] on icon "close toast" at bounding box center [368, 9] width 3 height 4
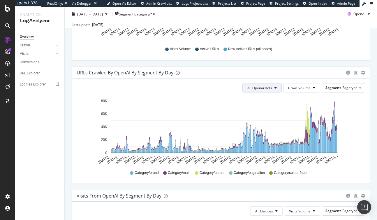
click at [262, 89] on span "All Openai Bots" at bounding box center [259, 87] width 25 height 5
click at [260, 101] on span "All Openai Bots" at bounding box center [256, 99] width 25 height 5
click at [289, 87] on span "Crawl Volume" at bounding box center [299, 87] width 22 height 5
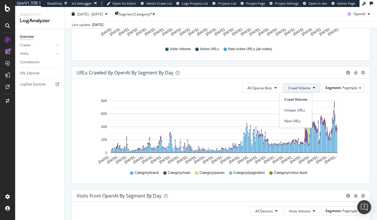
click at [192, 89] on div "All Openai Bots Crawl Volume Segment Pagetype" at bounding box center [221, 87] width 288 height 9
click at [361, 71] on icon "gear" at bounding box center [363, 73] width 4 height 4
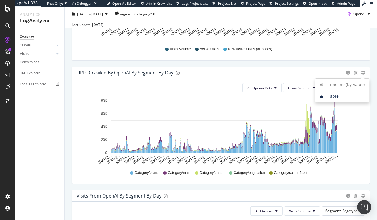
click at [331, 70] on div "URLs Crawled by OpenAI By Segment By Day" at bounding box center [210, 73] width 266 height 6
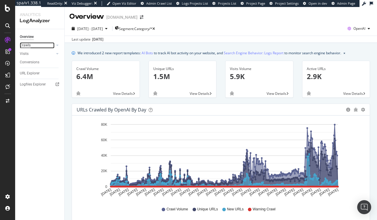
click at [23, 45] on div "Crawls" at bounding box center [25, 45] width 11 height 6
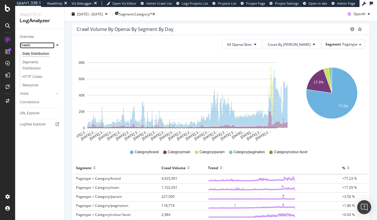
scroll to position [67, 0]
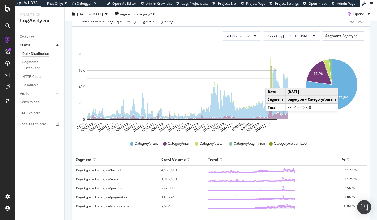
click at [271, 82] on rect "A chart." at bounding box center [271, 79] width 1 height 27
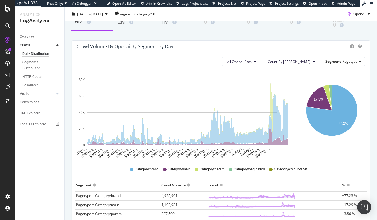
scroll to position [40, 0]
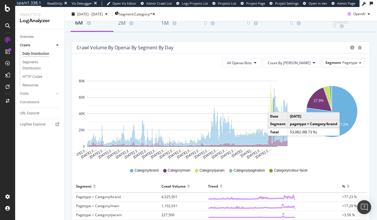
click at [357, 151] on icon "17.3% 77.2%" at bounding box center [331, 115] width 64 height 87
click at [355, 147] on icon "17.3% 77.2%" at bounding box center [331, 115] width 64 height 87
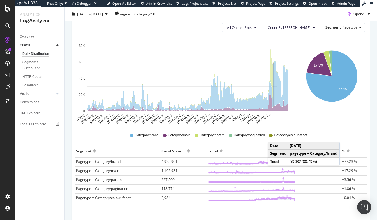
scroll to position [105, 0]
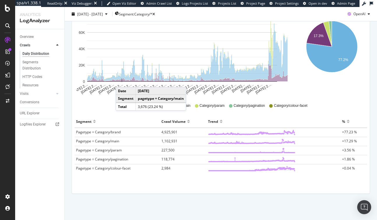
click at [334, 100] on div "Category/brand Category/main Category/param Category/pagination Category/colour…" at bounding box center [220, 105] width 291 height 13
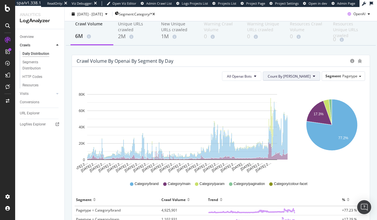
scroll to position [26, 0]
click at [252, 75] on span "All Openai Bots" at bounding box center [239, 76] width 25 height 5
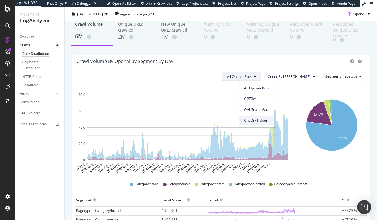
click at [264, 118] on span "ChatGPT-User" at bounding box center [256, 120] width 25 height 5
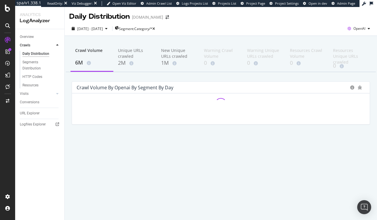
scroll to position [0, 0]
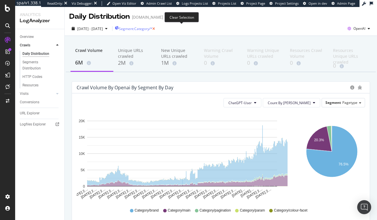
click at [155, 29] on icon "button" at bounding box center [153, 28] width 3 height 3
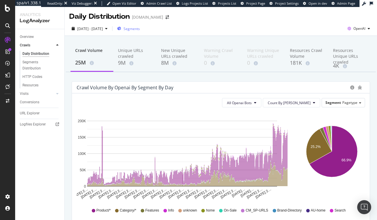
click at [344, 94] on div "All Openai Bots Count By Day Segment Pagetype Hold CMD (⌘) while clicking to fi…" at bounding box center [221, 222] width 298 height 259
click at [343, 98] on div "Segment Pagetype" at bounding box center [343, 102] width 43 height 8
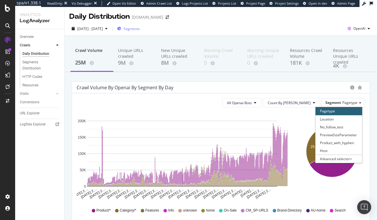
click at [312, 88] on div "Crawl Volume by openai by Segment by Day" at bounding box center [212, 87] width 270 height 6
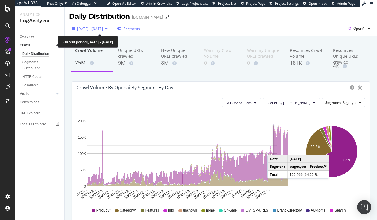
click at [101, 27] on span "2024 Oct. 7th - 2025 Oct. 6th" at bounding box center [90, 28] width 26 height 5
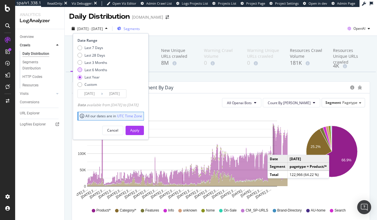
click at [97, 69] on div "Last 6 Months" at bounding box center [95, 69] width 23 height 5
type input "2025/04/07"
click at [139, 129] on div "Apply" at bounding box center [134, 130] width 9 height 5
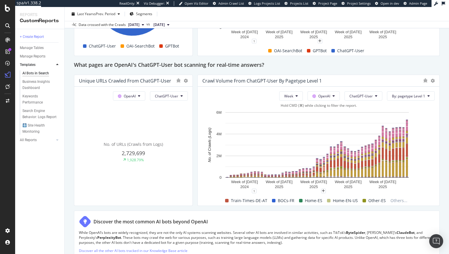
scroll to position [621, 0]
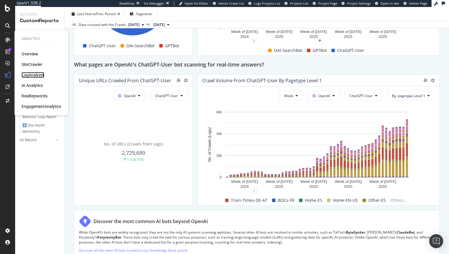
click at [32, 75] on div "LogAnalyzer" at bounding box center [33, 75] width 23 height 6
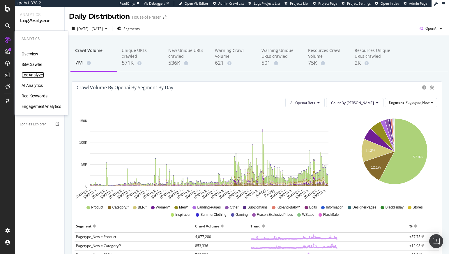
click at [35, 75] on div "LogAnalyzer" at bounding box center [33, 75] width 23 height 6
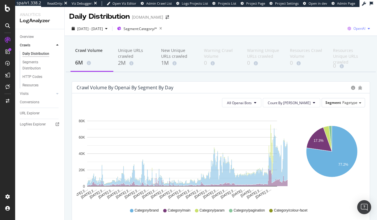
click at [355, 30] on span "OpenAI" at bounding box center [359, 28] width 12 height 5
click at [320, 13] on span "Google" at bounding box center [325, 12] width 22 height 5
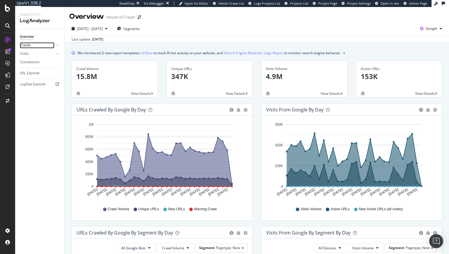
click at [35, 47] on link "Crawls" at bounding box center [37, 45] width 35 height 6
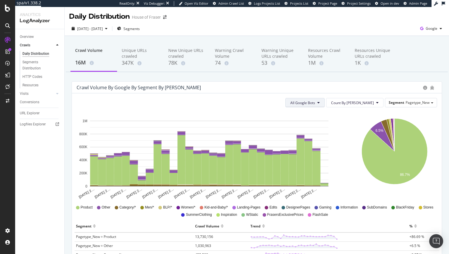
click at [315, 105] on span "All Google Bots" at bounding box center [302, 102] width 25 height 5
click at [419, 30] on icon "button" at bounding box center [422, 28] width 8 height 8
click at [394, 33] on span "OpenAI" at bounding box center [398, 33] width 22 height 5
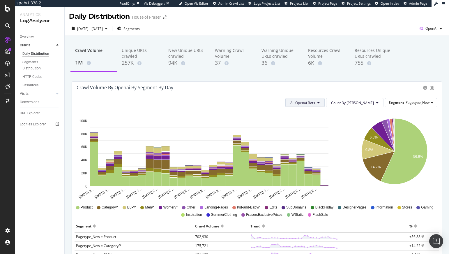
click at [315, 102] on span "All Openai Bots" at bounding box center [302, 102] width 25 height 5
click at [324, 145] on span "ChatGPT-User" at bounding box center [319, 146] width 25 height 5
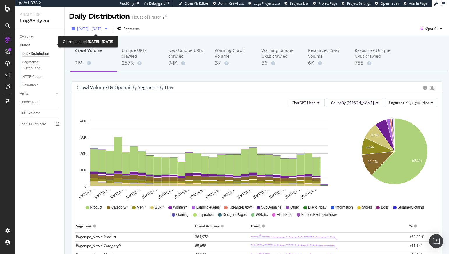
click at [103, 30] on span "[DATE] - [DATE]" at bounding box center [90, 28] width 26 height 5
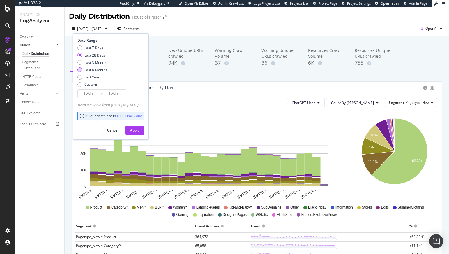
click at [102, 72] on div "Last 6 Months" at bounding box center [95, 69] width 23 height 5
type input "[DATE]"
click at [144, 131] on button "Apply" at bounding box center [135, 130] width 18 height 9
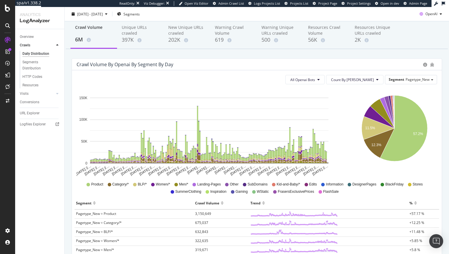
scroll to position [33, 0]
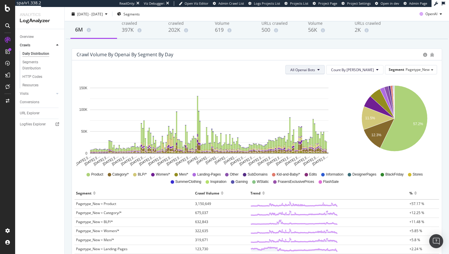
click at [315, 71] on span "All Openai Bots" at bounding box center [302, 69] width 25 height 5
click at [326, 111] on span "ChatGPT-User" at bounding box center [319, 113] width 25 height 5
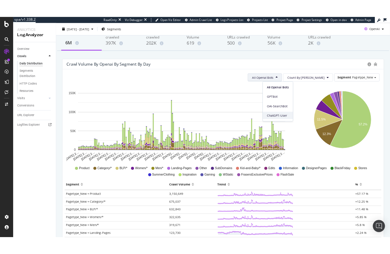
scroll to position [0, 0]
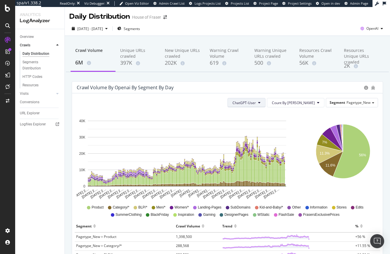
click at [255, 101] on span "ChatGPT-User" at bounding box center [243, 102] width 23 height 5
click at [263, 126] on span "GPTBot" at bounding box center [262, 124] width 25 height 5
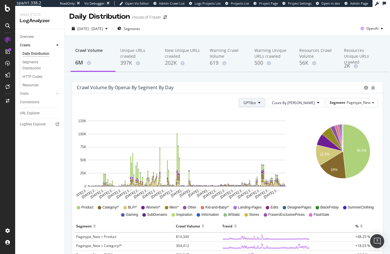
click at [255, 104] on span "GPTBot" at bounding box center [249, 102] width 12 height 5
click at [274, 144] on span "ChatGPT-User" at bounding box center [272, 146] width 25 height 5
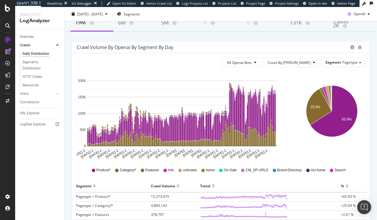
scroll to position [40, 0]
click at [252, 64] on span "All Openai Bots" at bounding box center [239, 62] width 25 height 5
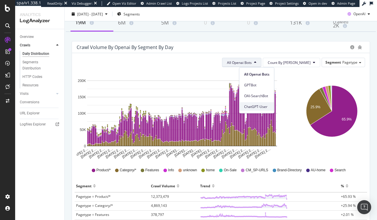
click at [261, 107] on span "ChatGPT-User" at bounding box center [256, 106] width 25 height 5
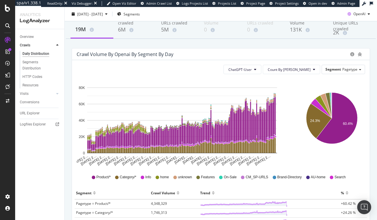
scroll to position [34, 0]
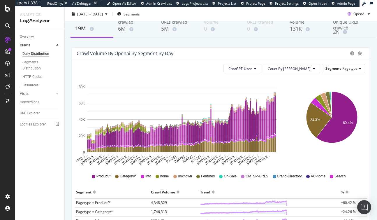
click at [175, 73] on div "ChatGPT-User Count By Day Segment Pagetype" at bounding box center [221, 68] width 288 height 9
click at [261, 71] on button "ChatGPT-User" at bounding box center [242, 68] width 38 height 9
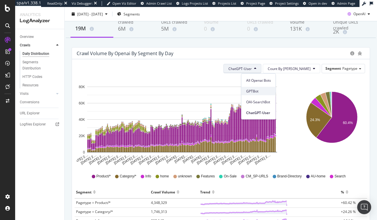
click at [266, 91] on span "GPTBot" at bounding box center [258, 90] width 25 height 5
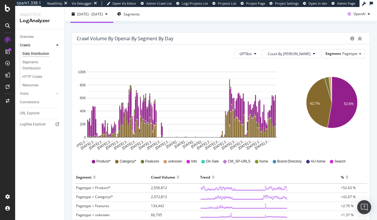
scroll to position [50, 0]
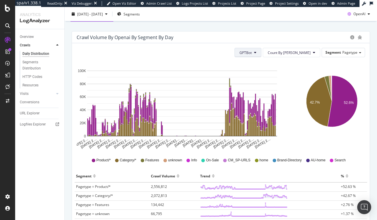
click at [252, 52] on span "GPTBot" at bounding box center [245, 52] width 12 height 5
click at [269, 88] on span "OAI-SearchBot" at bounding box center [269, 85] width 25 height 5
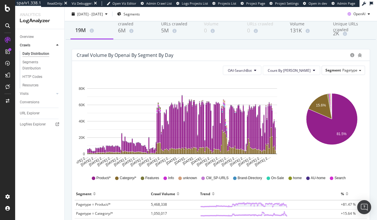
scroll to position [40, 0]
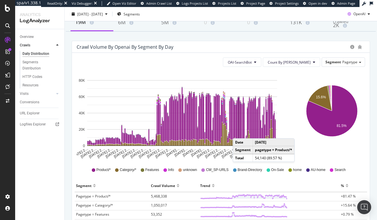
click at [297, 183] on div "Trend" at bounding box center [269, 185] width 138 height 9
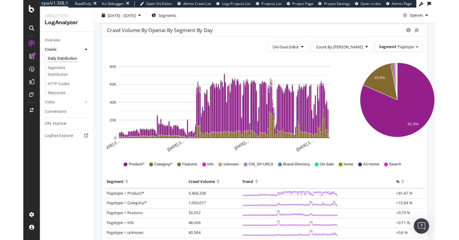
scroll to position [60, 0]
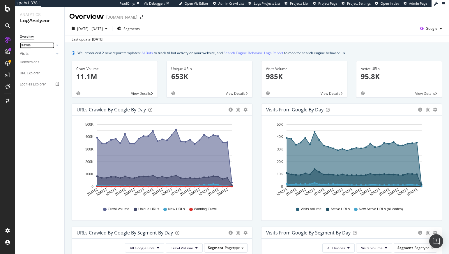
click at [24, 46] on div "Crawls" at bounding box center [25, 45] width 11 height 6
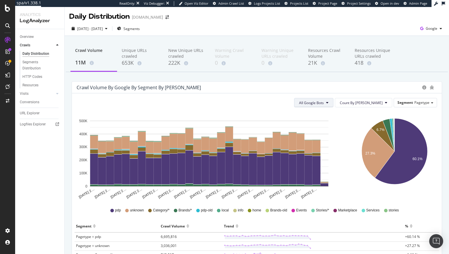
click at [324, 104] on span "All Google Bots" at bounding box center [311, 102] width 25 height 5
click at [413, 33] on div "[DATE] - [DATE] Segments Google" at bounding box center [257, 30] width 385 height 12
click at [418, 30] on icon "button" at bounding box center [422, 28] width 8 height 8
click at [396, 35] on span "OpenAI" at bounding box center [398, 33] width 22 height 5
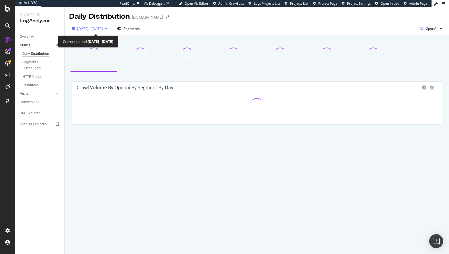
click at [110, 25] on div "[DATE] - [DATE]" at bounding box center [89, 28] width 40 height 9
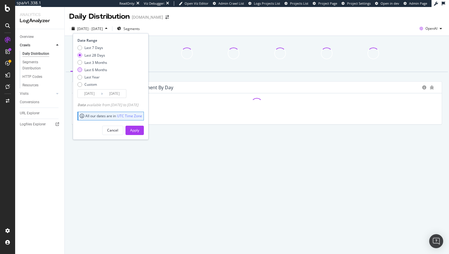
click at [91, 71] on div "Last 6 Months" at bounding box center [95, 69] width 23 height 5
type input "[DATE]"
click at [139, 126] on div "Apply" at bounding box center [134, 130] width 9 height 9
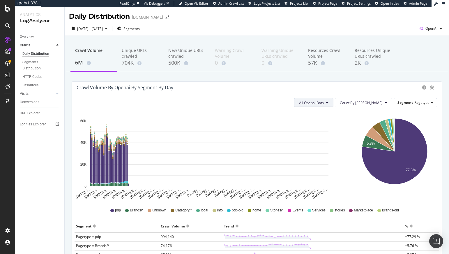
click at [324, 103] on span "All Openai Bots" at bounding box center [311, 102] width 25 height 5
click at [196, 92] on div "Crawl Volume by openai by Segment by Day" at bounding box center [257, 88] width 370 height 12
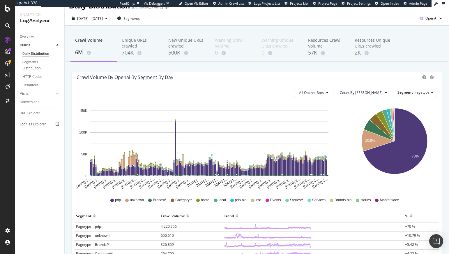
scroll to position [6, 0]
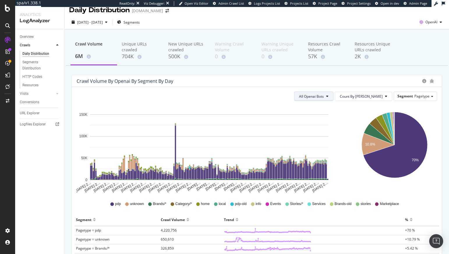
click at [324, 94] on span "All Openai Bots" at bounding box center [311, 96] width 25 height 5
click at [329, 137] on div "ChatGPT-User" at bounding box center [329, 140] width 35 height 8
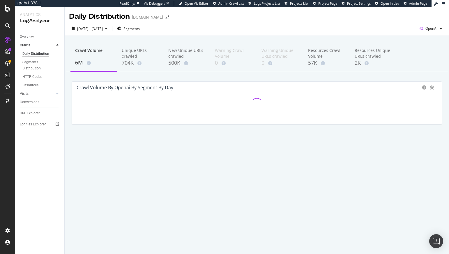
scroll to position [0, 0]
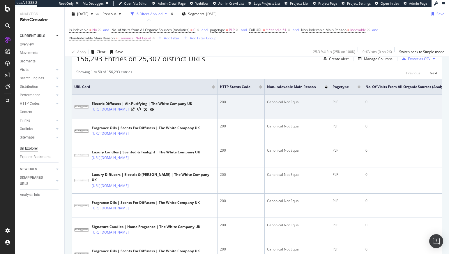
scroll to position [112, 0]
click at [135, 111] on icon at bounding box center [132, 109] width 3 height 3
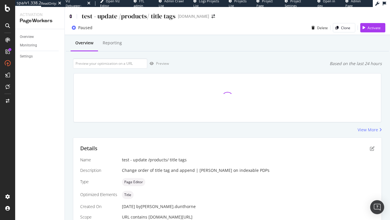
click at [71, 16] on icon at bounding box center [70, 16] width 3 height 4
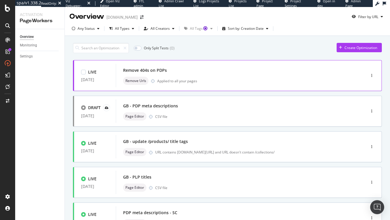
click at [233, 73] on div "Remove 404s on PDPs" at bounding box center [232, 70] width 218 height 8
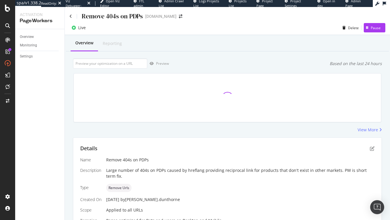
scroll to position [132, 0]
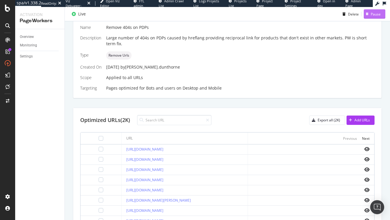
click at [371, 14] on div "Pause" at bounding box center [375, 13] width 10 height 5
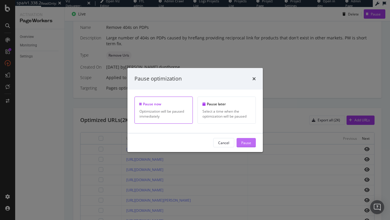
click at [246, 138] on div "Pause" at bounding box center [246, 142] width 10 height 9
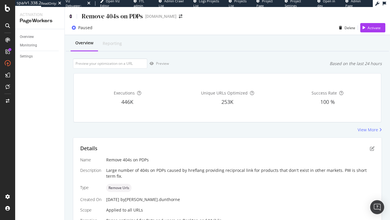
click at [71, 16] on icon at bounding box center [70, 16] width 3 height 4
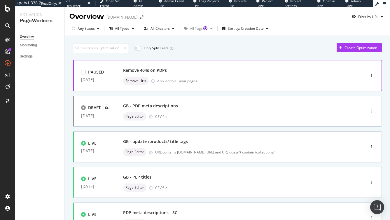
click at [235, 78] on div "Remove Urls Applied to all your pages" at bounding box center [232, 81] width 218 height 8
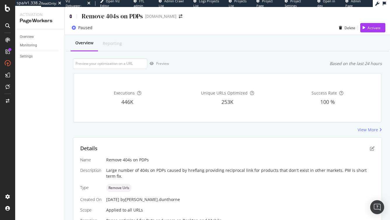
click at [71, 16] on icon at bounding box center [70, 16] width 3 height 4
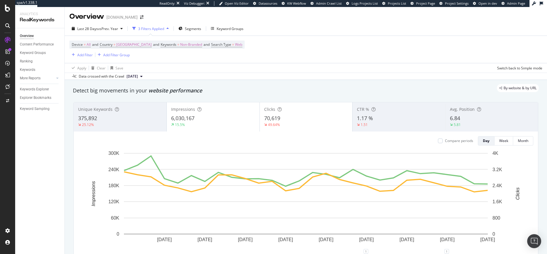
scroll to position [708, 0]
